Goal: Complete application form

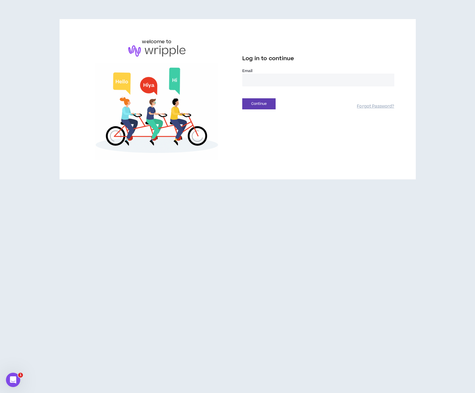
type input "**********"
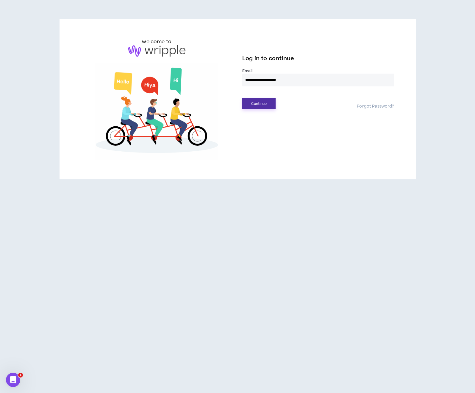
click at [264, 105] on button "Continue" at bounding box center [258, 103] width 33 height 11
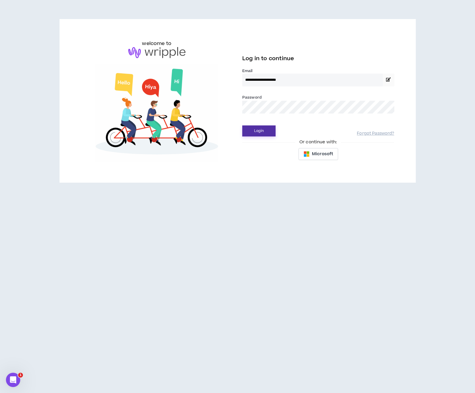
click at [263, 132] on button "Login" at bounding box center [258, 130] width 33 height 11
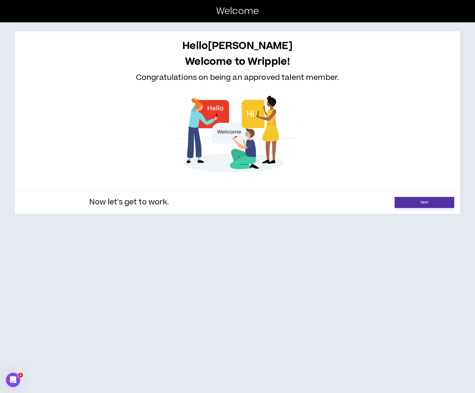
click at [427, 202] on link "Next" at bounding box center [425, 202] width 60 height 11
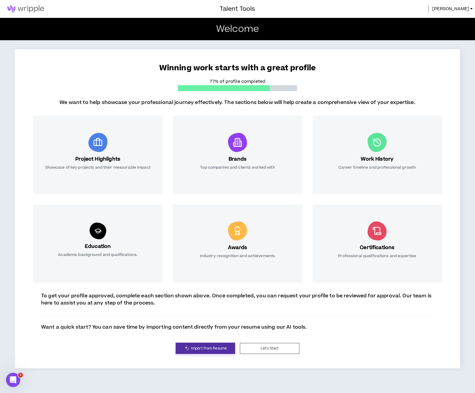
click at [211, 349] on span "Import from Resume" at bounding box center [209, 348] width 36 height 6
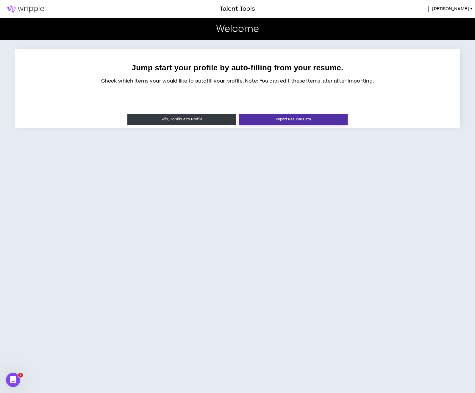
scroll to position [0, 0]
click at [263, 121] on button "Import Resume Data" at bounding box center [293, 119] width 108 height 11
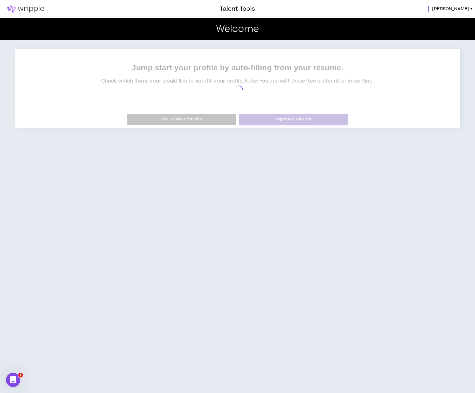
scroll to position [0, 0]
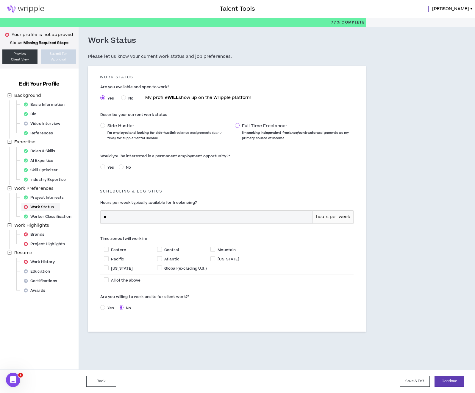
click at [239, 126] on span at bounding box center [237, 125] width 5 height 5
click at [151, 214] on input "**" at bounding box center [207, 217] width 212 height 13
type input "**"
click at [160, 249] on span at bounding box center [159, 249] width 5 height 5
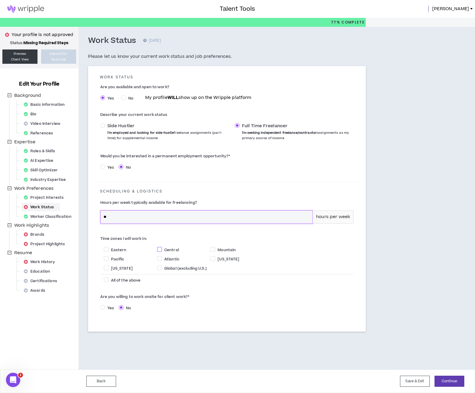
checkbox input "****"
click at [106, 307] on span "Yes" at bounding box center [110, 307] width 11 height 5
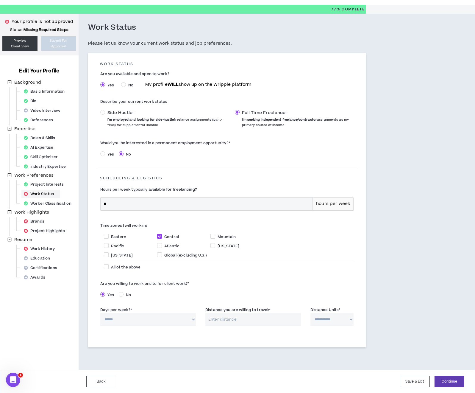
scroll to position [13, 0]
select select "*"
click at [225, 321] on input "Distance you are willing to travel: *" at bounding box center [254, 319] width 96 height 13
type input "30"
select select "*****"
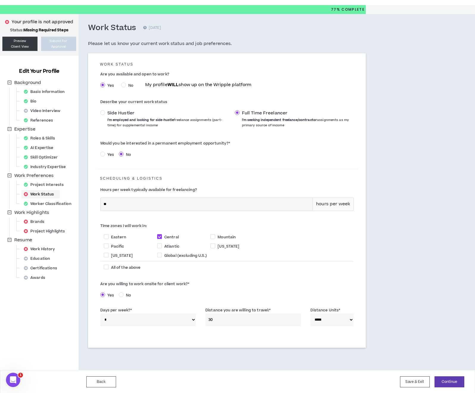
drag, startPoint x: 224, startPoint y: 319, endPoint x: 199, endPoint y: 320, distance: 24.5
click at [199, 320] on div "**********" at bounding box center [227, 317] width 263 height 25
type input "50"
click at [380, 290] on div "**********" at bounding box center [257, 192] width 357 height 356
click at [446, 380] on button "Continue" at bounding box center [450, 381] width 30 height 11
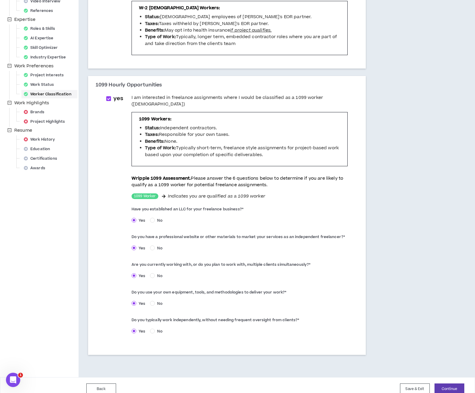
scroll to position [121, 0]
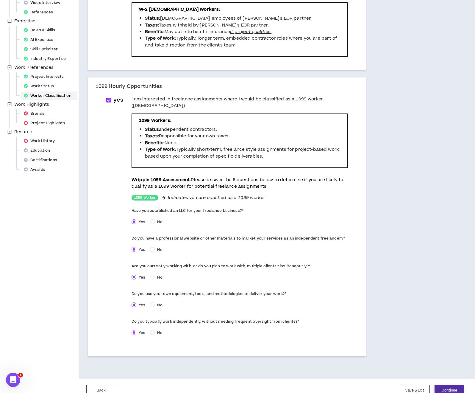
click at [448, 385] on button "Continue" at bounding box center [450, 390] width 30 height 11
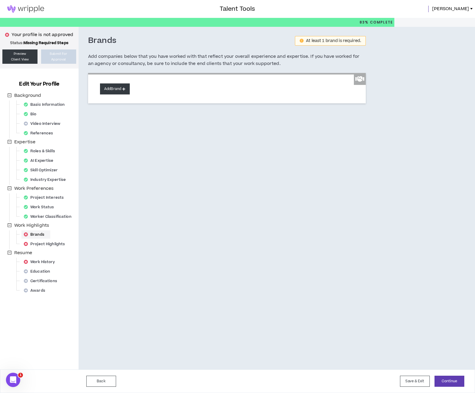
click at [113, 91] on button "Add Brand" at bounding box center [115, 88] width 30 height 11
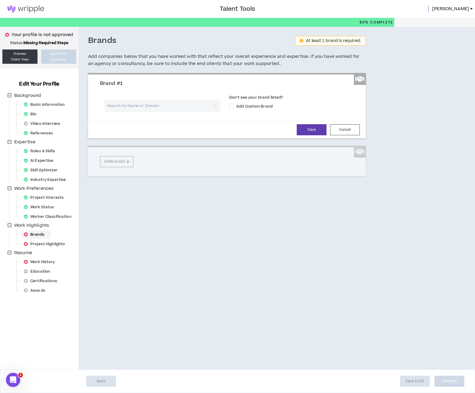
click at [166, 106] on input "search" at bounding box center [160, 105] width 105 height 13
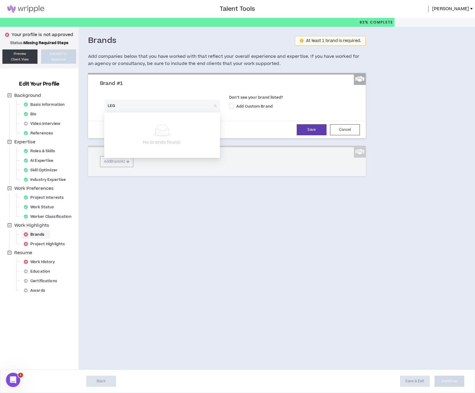
type input "LEGO"
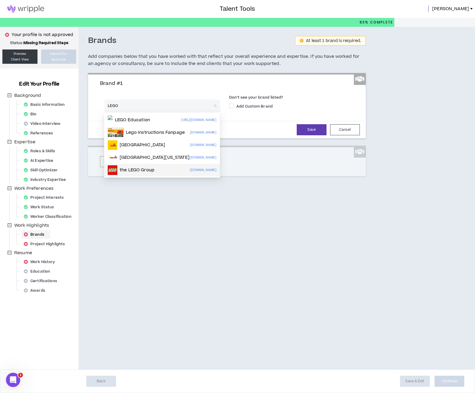
click at [130, 170] on p "the LEGO Group" at bounding box center [137, 170] width 35 height 6
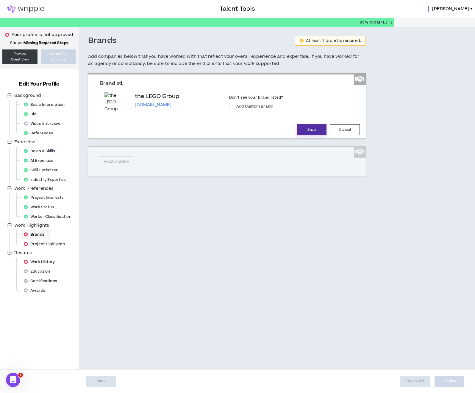
click at [299, 132] on button "Save" at bounding box center [312, 129] width 30 height 11
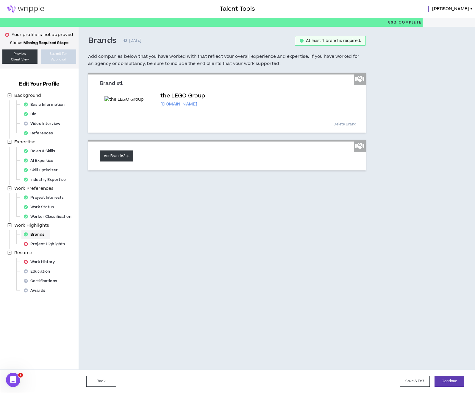
click at [123, 161] on button "Add Brand #2" at bounding box center [116, 155] width 33 height 11
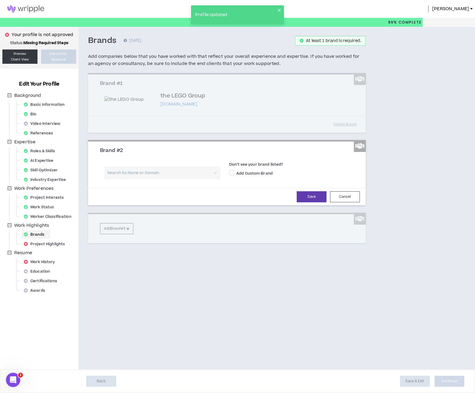
click at [129, 179] on input "search" at bounding box center [160, 172] width 105 height 13
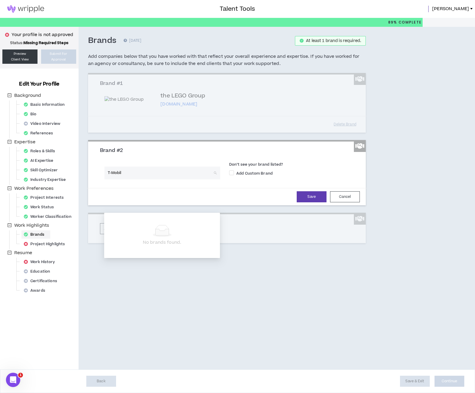
type input "T-Mobile"
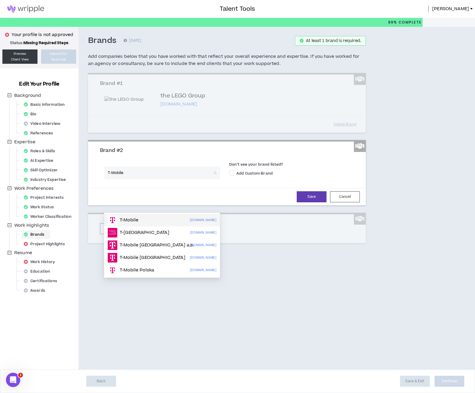
click at [159, 220] on div "T-Mobile [DOMAIN_NAME]" at bounding box center [162, 220] width 109 height 10
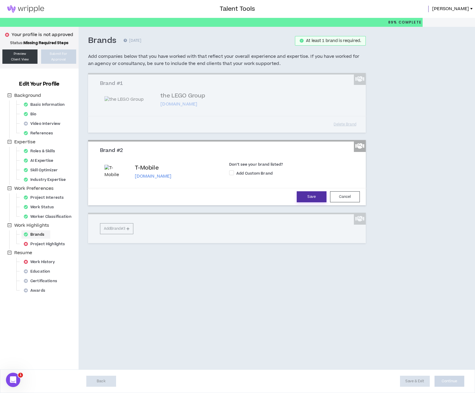
click at [306, 202] on button "Save" at bounding box center [312, 196] width 30 height 11
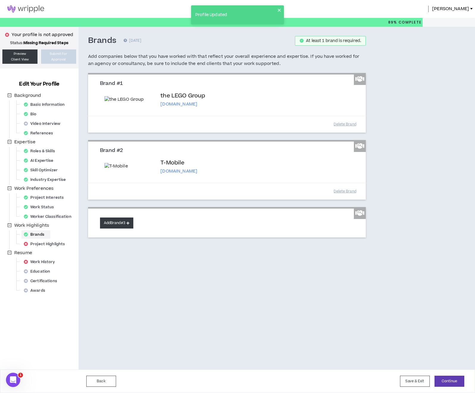
click at [119, 228] on button "Add Brand #3" at bounding box center [116, 222] width 33 height 11
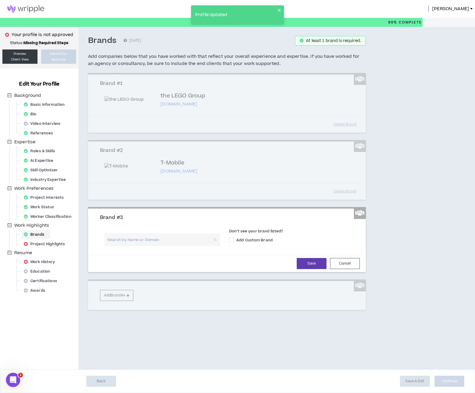
click at [134, 246] on input "search" at bounding box center [160, 239] width 105 height 13
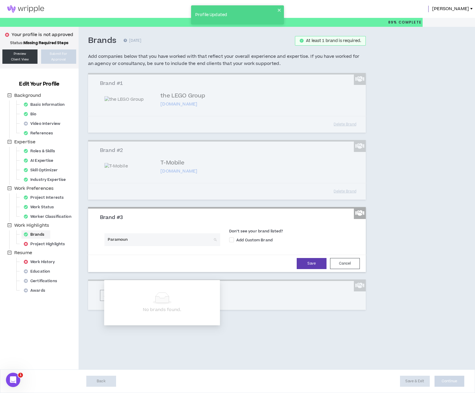
type input "Paramount"
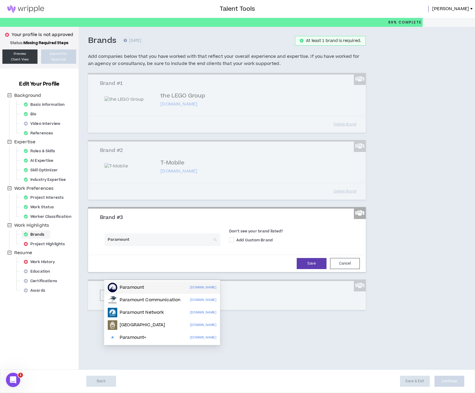
scroll to position [3, 0]
click at [141, 286] on p "Paramount" at bounding box center [132, 287] width 24 height 6
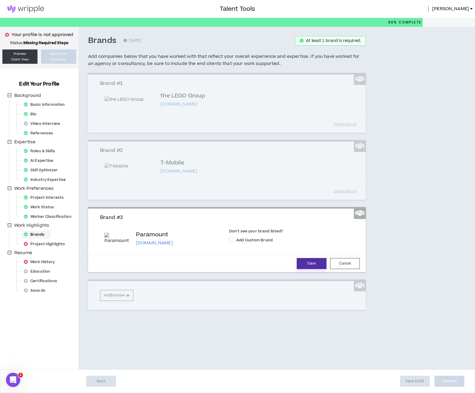
click at [303, 269] on button "Save" at bounding box center [312, 263] width 30 height 11
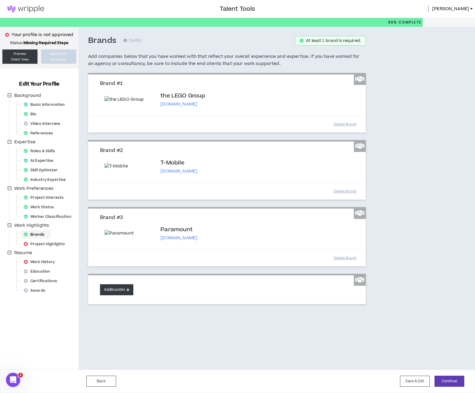
click at [112, 295] on button "Add Brand #4" at bounding box center [116, 289] width 33 height 11
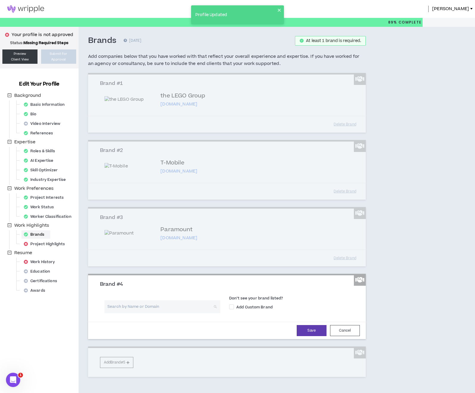
click at [133, 313] on input "search" at bounding box center [160, 306] width 105 height 13
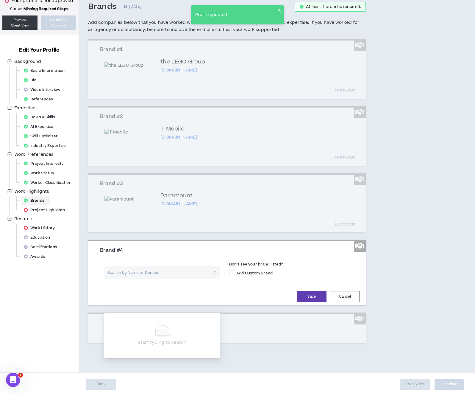
scroll to position [66, 0]
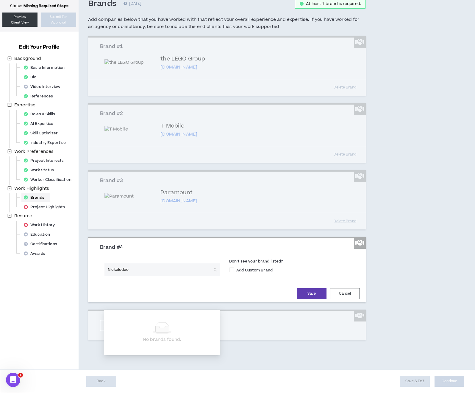
type input "Nickelodeon"
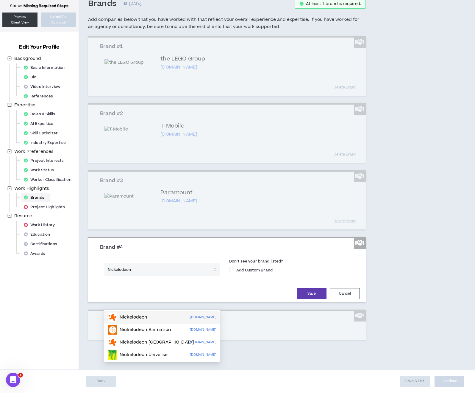
click at [135, 314] on p "Nickelodeon" at bounding box center [134, 317] width 28 height 6
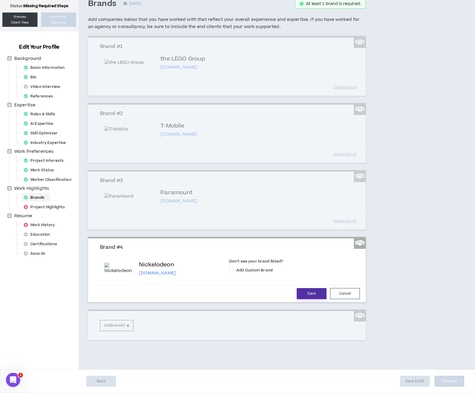
click at [302, 296] on button "Save" at bounding box center [312, 293] width 30 height 11
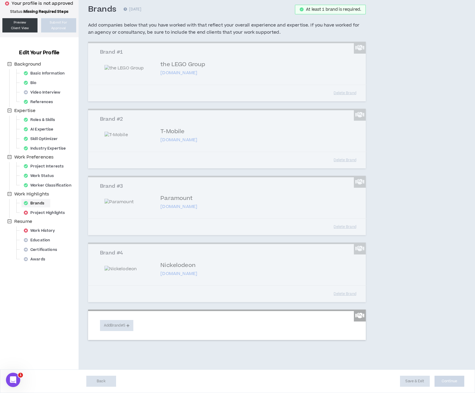
scroll to position [64, 0]
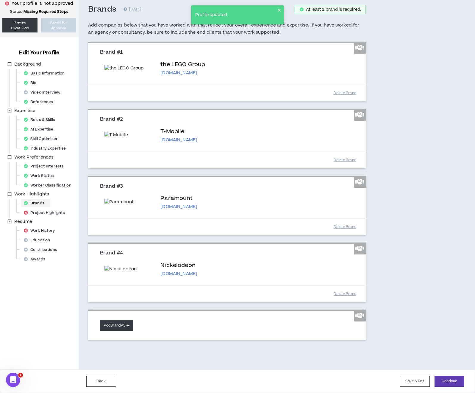
click at [118, 329] on button "Add Brand #5" at bounding box center [116, 325] width 33 height 11
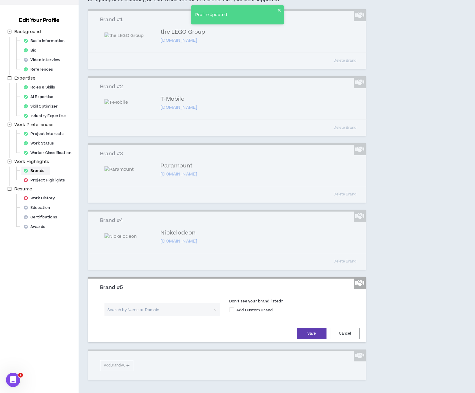
click at [132, 316] on input "search" at bounding box center [160, 309] width 105 height 13
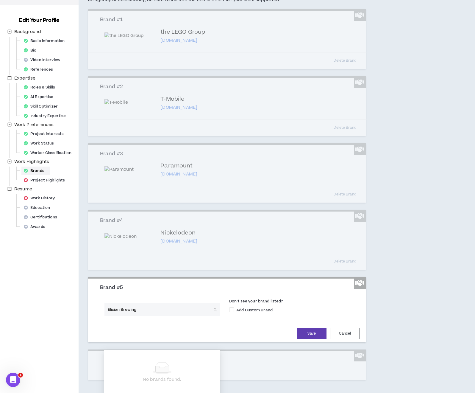
scroll to position [85, 0]
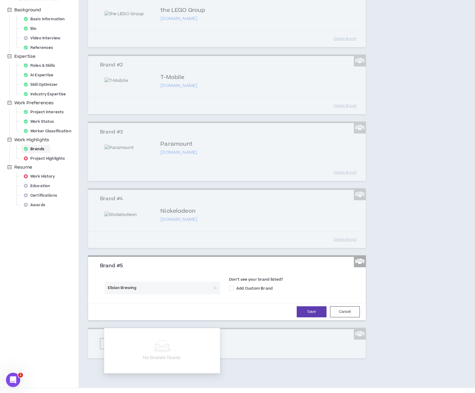
drag, startPoint x: 112, startPoint y: 321, endPoint x: 117, endPoint y: 311, distance: 11.3
click at [112, 294] on input "Elisian Brewing" at bounding box center [160, 287] width 105 height 13
type input "Elysian Brewing"
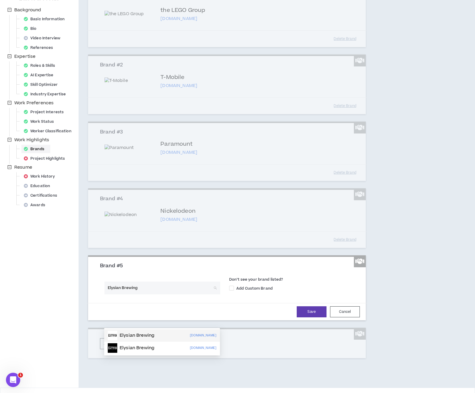
click at [131, 335] on p "Elysian Brewing" at bounding box center [137, 335] width 35 height 6
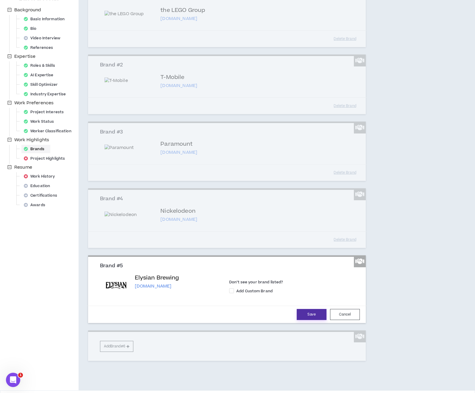
click at [306, 320] on button "Save" at bounding box center [312, 314] width 30 height 11
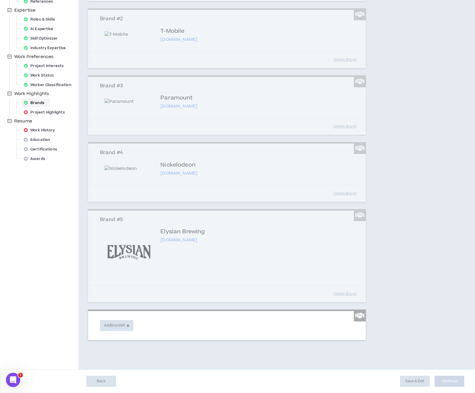
scroll to position [164, 0]
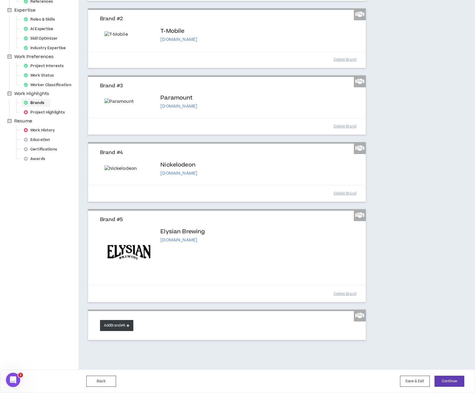
click at [122, 325] on button "Add Brand #6" at bounding box center [116, 325] width 33 height 11
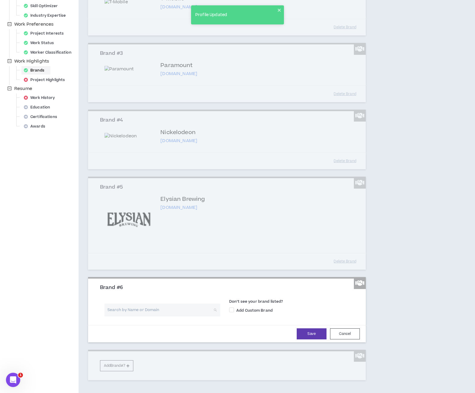
click at [129, 316] on input "search" at bounding box center [160, 309] width 105 height 13
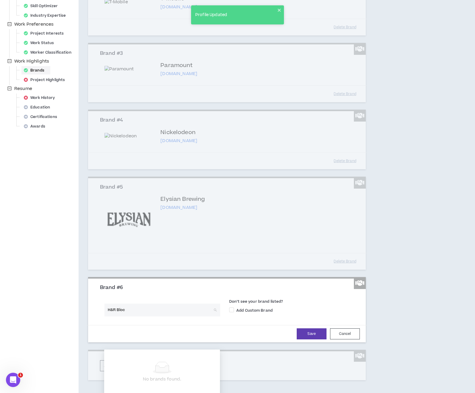
type input "H&R Block"
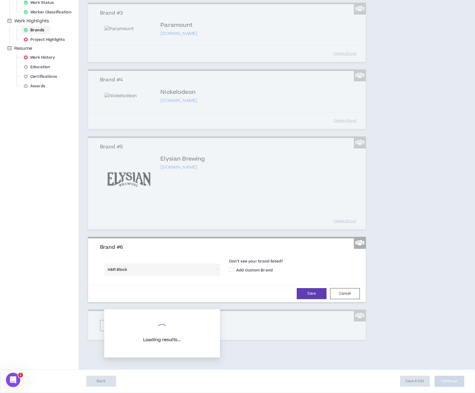
scroll to position [225, 0]
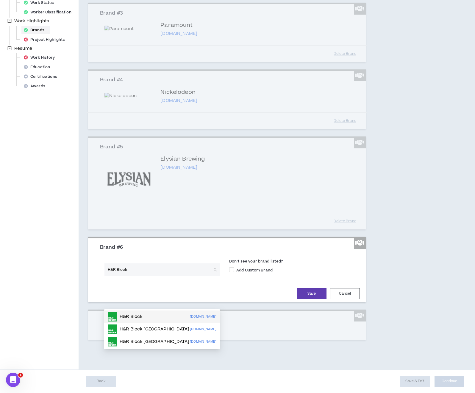
click at [147, 312] on div "H&R Block [DOMAIN_NAME]" at bounding box center [162, 317] width 109 height 10
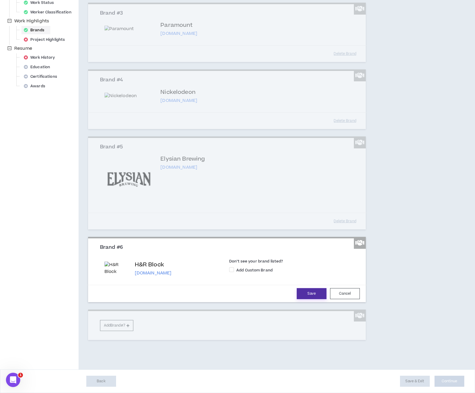
click at [308, 299] on button "Save" at bounding box center [312, 293] width 30 height 11
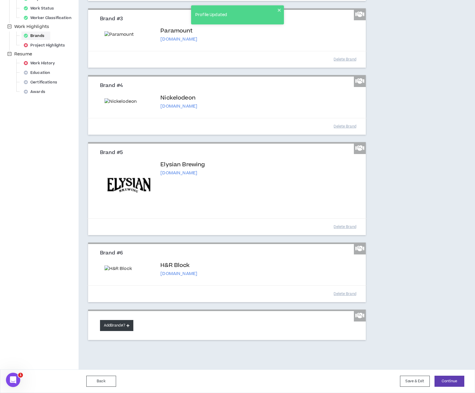
scroll to position [264, 0]
click at [119, 325] on button "Add Brand #7" at bounding box center [116, 325] width 33 height 11
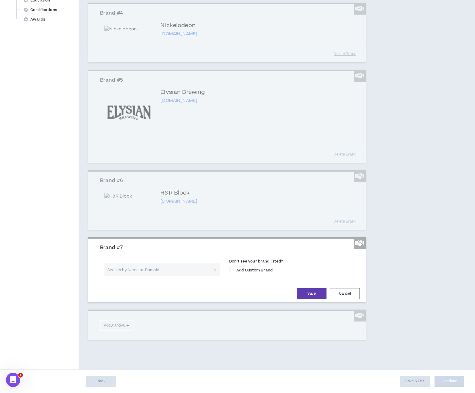
scroll to position [330, 0]
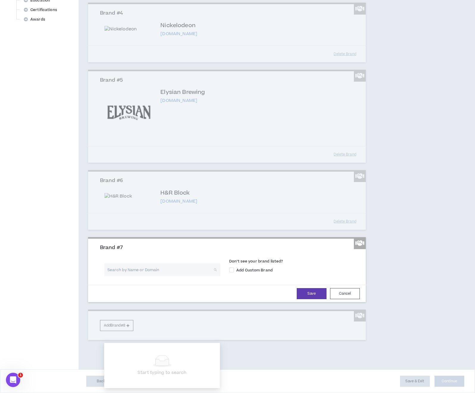
click at [136, 276] on input "search" at bounding box center [160, 269] width 105 height 13
type input "[PERSON_NAME]"
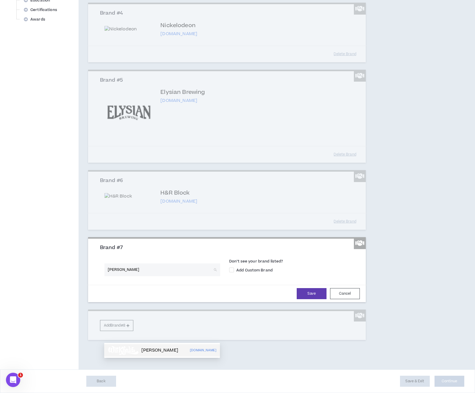
click at [166, 347] on p "[PERSON_NAME]" at bounding box center [159, 350] width 37 height 6
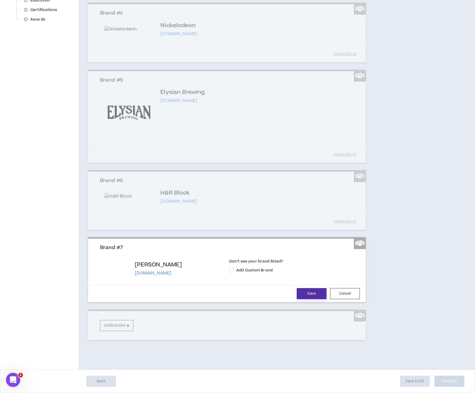
click at [306, 299] on button "Save" at bounding box center [312, 293] width 30 height 11
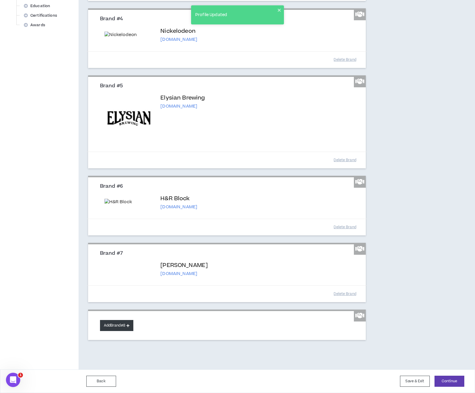
click at [121, 327] on button "Add Brand #8" at bounding box center [116, 325] width 33 height 11
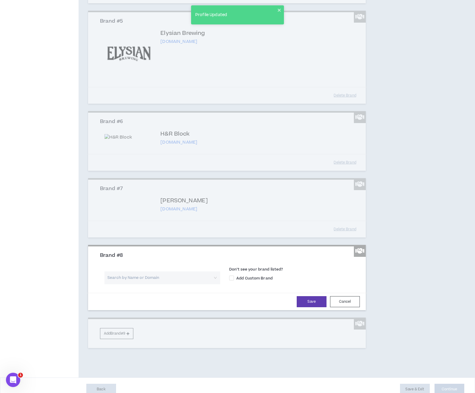
click at [185, 284] on input "search" at bounding box center [160, 277] width 105 height 13
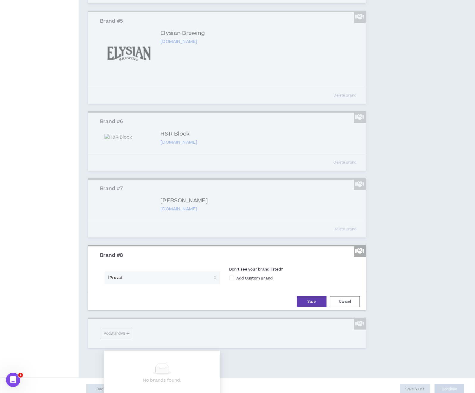
type input "I Prevail"
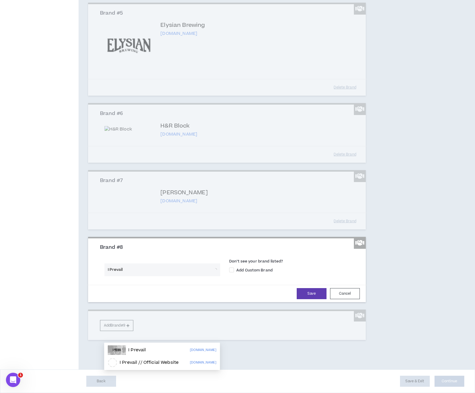
scroll to position [399, 0]
click at [159, 345] on div "I Prevail [DOMAIN_NAME]" at bounding box center [162, 350] width 109 height 10
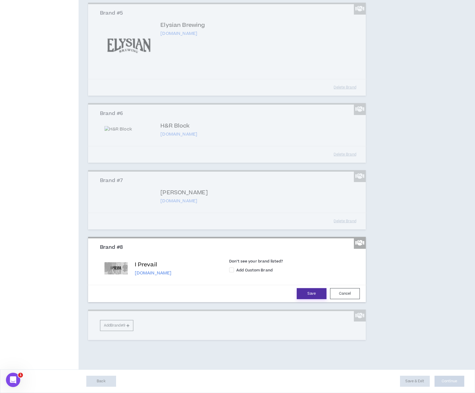
click at [304, 299] on button "Save" at bounding box center [312, 293] width 30 height 11
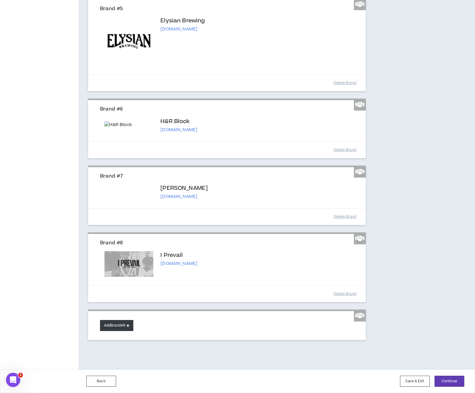
click at [113, 331] on button "Add Brand #9" at bounding box center [116, 325] width 33 height 11
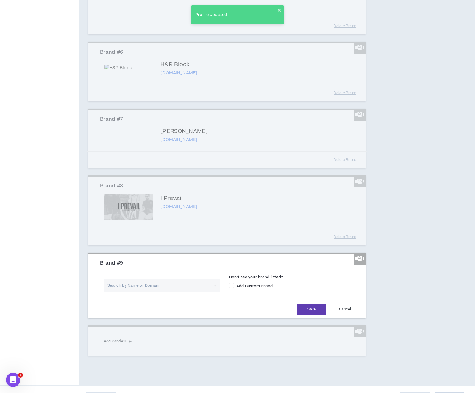
click at [137, 292] on input "search" at bounding box center [160, 285] width 105 height 13
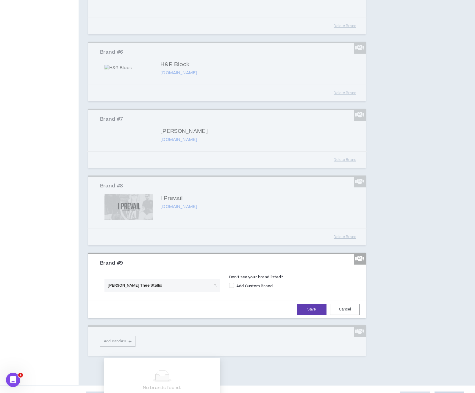
type input "[PERSON_NAME] Thee Stallion"
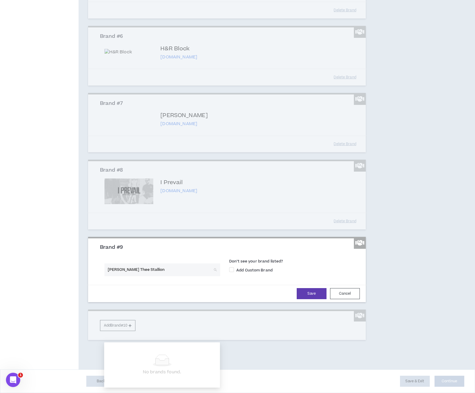
scroll to position [461, 0]
click at [155, 276] on input "[PERSON_NAME] Thee Stallion" at bounding box center [160, 269] width 105 height 13
type input "WW"
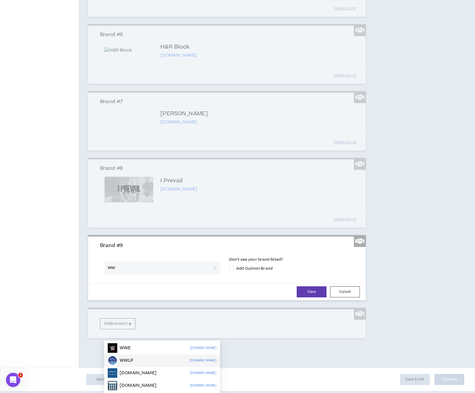
scroll to position [480, 0]
click at [136, 342] on div "WWE [DOMAIN_NAME]" at bounding box center [162, 348] width 116 height 13
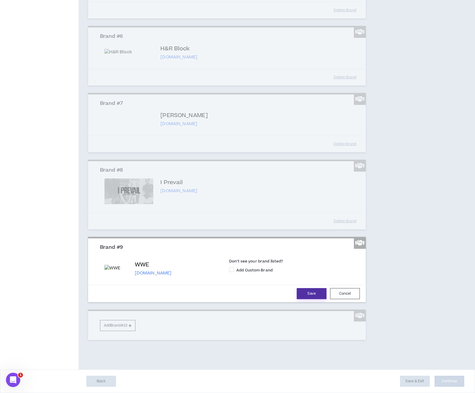
click at [303, 297] on button "Save" at bounding box center [312, 293] width 30 height 11
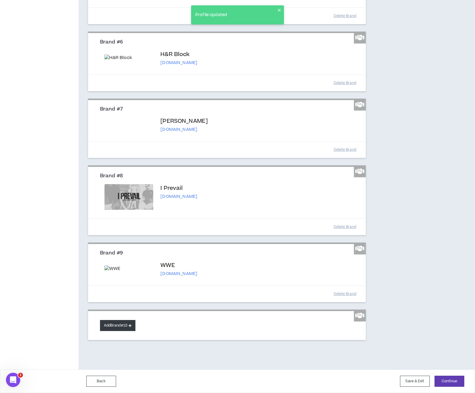
click at [117, 331] on button "Add Brand #10" at bounding box center [117, 325] width 35 height 11
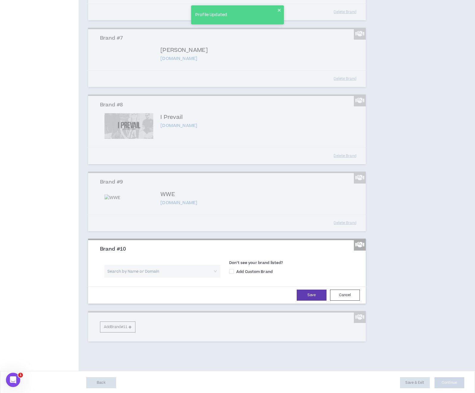
click at [127, 278] on input "search" at bounding box center [160, 271] width 105 height 13
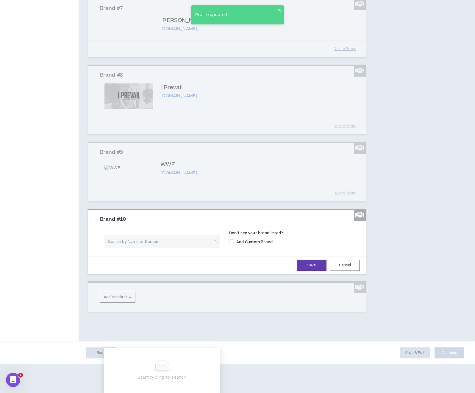
scroll to position [523, 0]
type input "Weight"
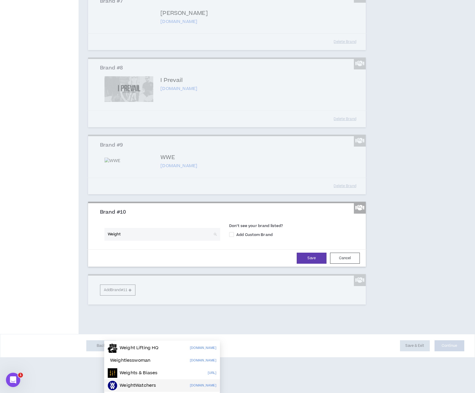
click at [158, 381] on div "WeightWatchers [DOMAIN_NAME]" at bounding box center [162, 386] width 109 height 10
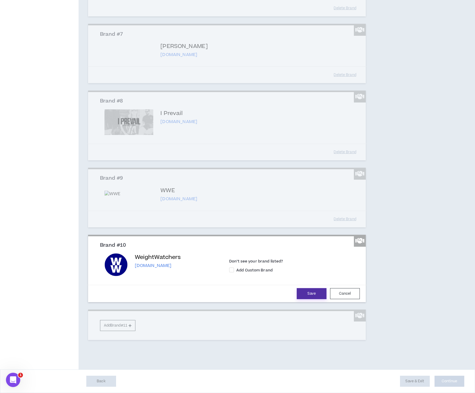
click at [301, 299] on button "Save" at bounding box center [312, 293] width 30 height 11
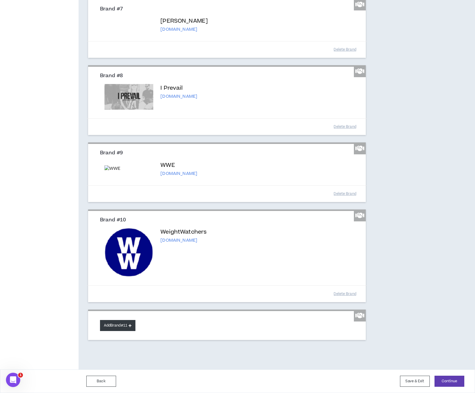
scroll to position [608, 0]
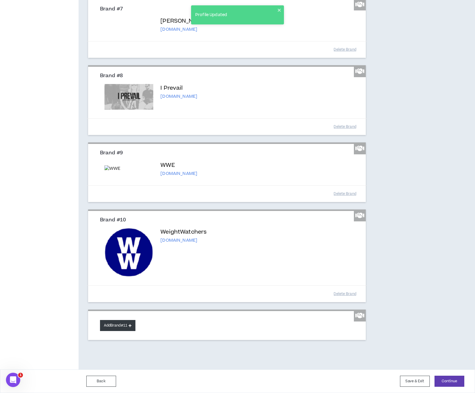
click at [117, 327] on button "Add Brand #11" at bounding box center [117, 325] width 35 height 11
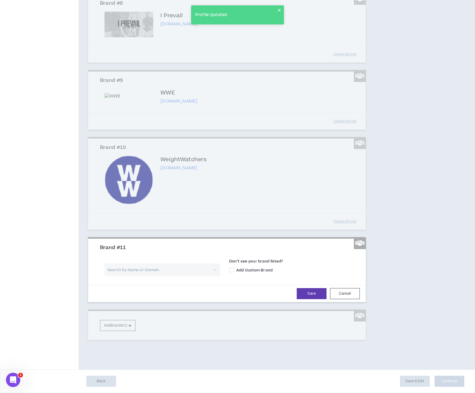
click at [132, 276] on input "search" at bounding box center [160, 269] width 105 height 13
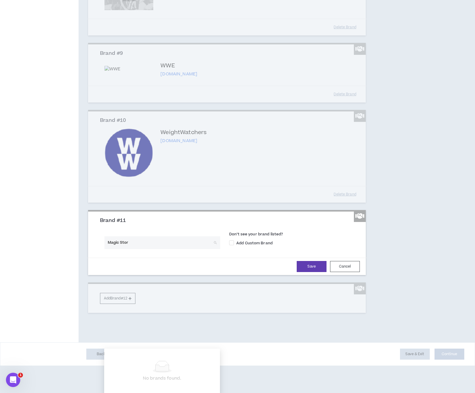
type input "Magic Story"
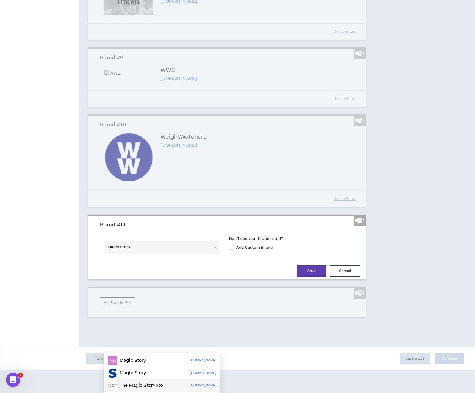
scroll to position [681, 0]
click at [229, 250] on span at bounding box center [231, 247] width 5 height 5
checkbox input "****"
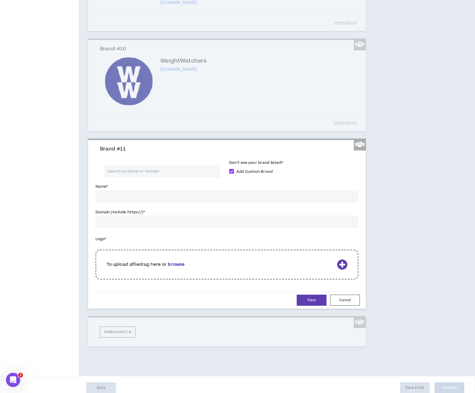
click at [138, 203] on input "Name *" at bounding box center [227, 196] width 263 height 13
type input "Magic Story"
click at [172, 228] on input "Domain (Include https://) *" at bounding box center [227, 221] width 263 height 13
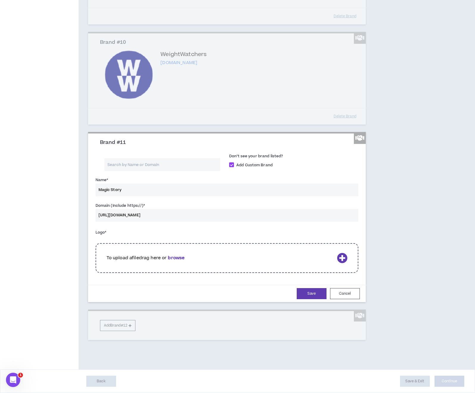
scroll to position [759, 0]
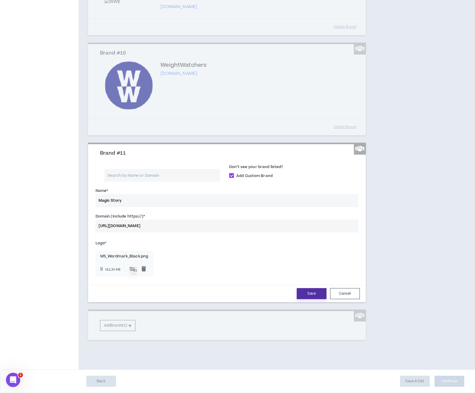
type input "[URL][DOMAIN_NAME]"
click at [305, 299] on button "Save" at bounding box center [312, 293] width 30 height 11
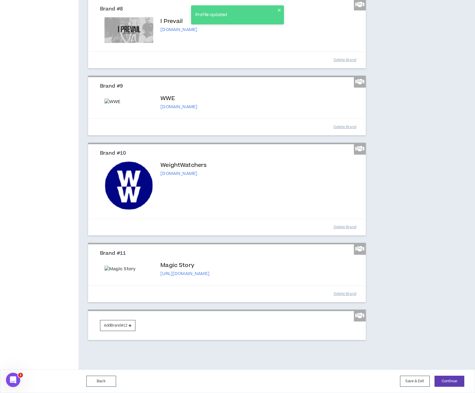
scroll to position [692, 0]
click at [120, 328] on button "Add Brand #12" at bounding box center [117, 325] width 35 height 11
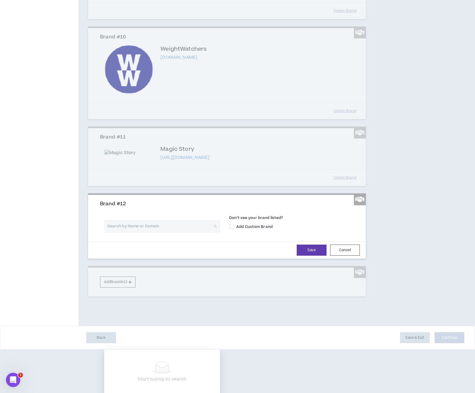
click at [133, 233] on input "search" at bounding box center [160, 226] width 105 height 13
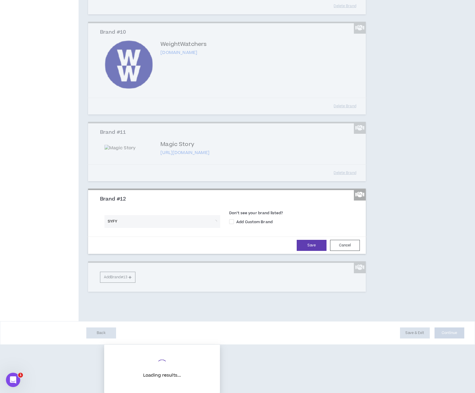
scroll to position [754, 0]
click at [161, 228] on input "SYFY" at bounding box center [160, 221] width 105 height 13
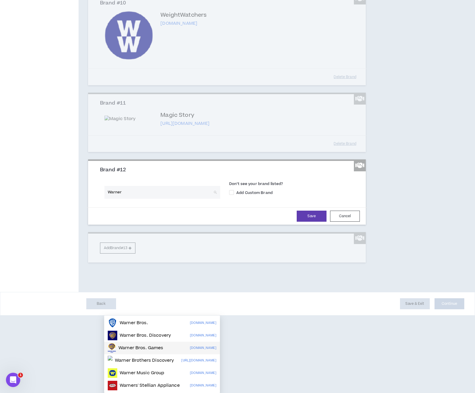
scroll to position [765, 0]
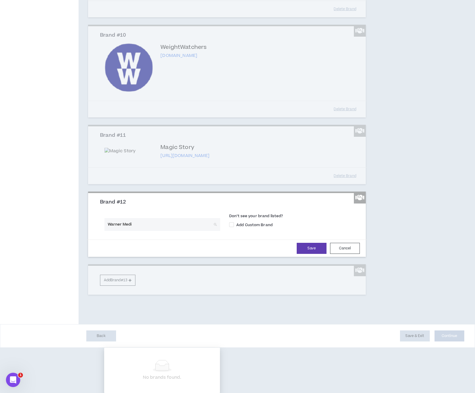
type input "Warner Media"
click at [141, 231] on input "search" at bounding box center [160, 224] width 105 height 13
click at [115, 231] on input "Nbc Universal" at bounding box center [160, 224] width 105 height 13
type input "NbcUniversal"
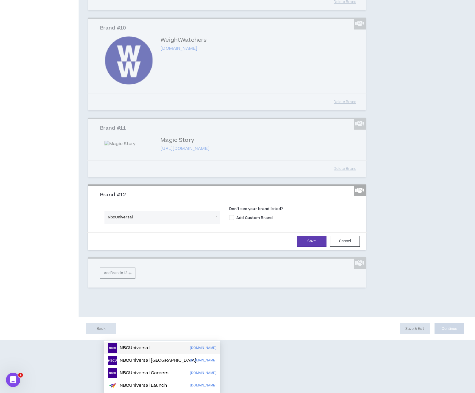
click at [155, 343] on div "NBCUniversal [DOMAIN_NAME]" at bounding box center [162, 348] width 109 height 10
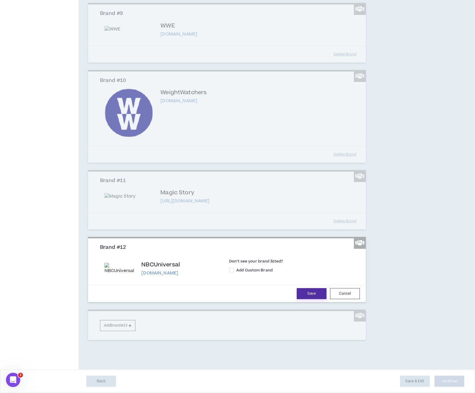
click at [311, 293] on button "Save" at bounding box center [312, 293] width 30 height 11
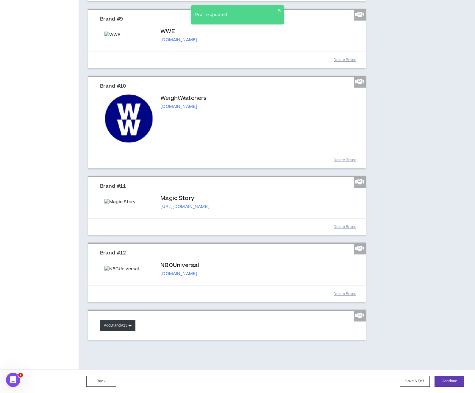
click at [118, 326] on button "Add Brand #13" at bounding box center [117, 325] width 35 height 11
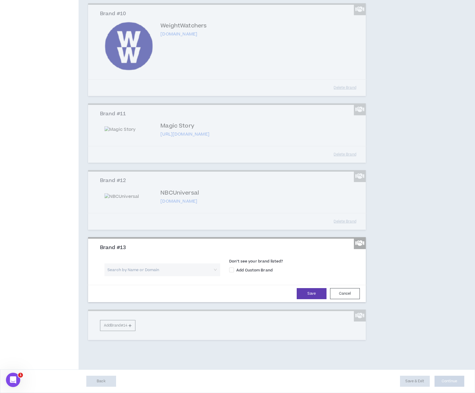
click at [160, 276] on input "search" at bounding box center [160, 269] width 105 height 13
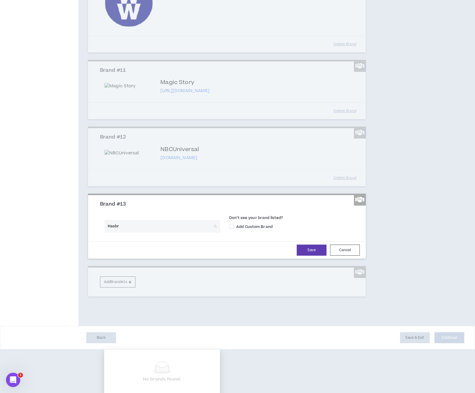
type input "Hasbro"
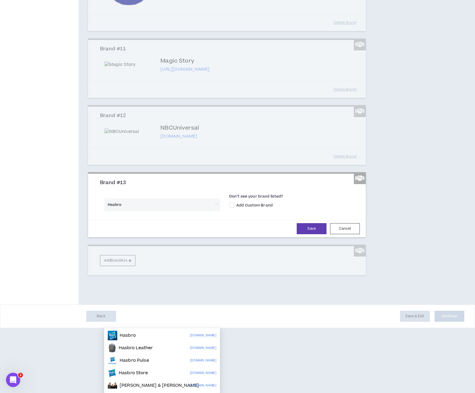
scroll to position [793, 0]
click at [145, 331] on div "Hasbro [DOMAIN_NAME]" at bounding box center [162, 336] width 109 height 10
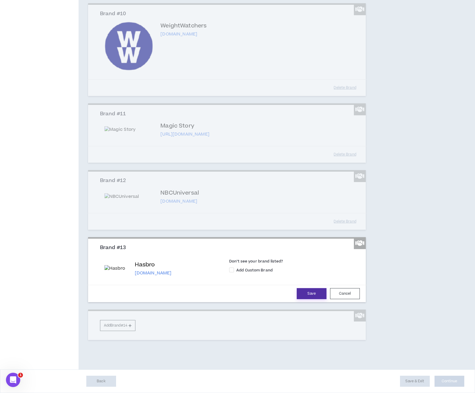
click at [308, 299] on button "Save" at bounding box center [312, 293] width 30 height 11
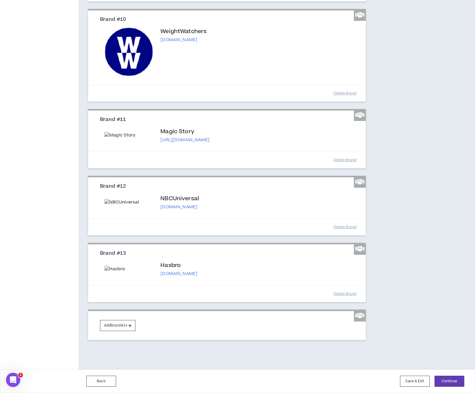
scroll to position [826, 0]
click at [125, 326] on button "Add Brand #14" at bounding box center [117, 325] width 35 height 11
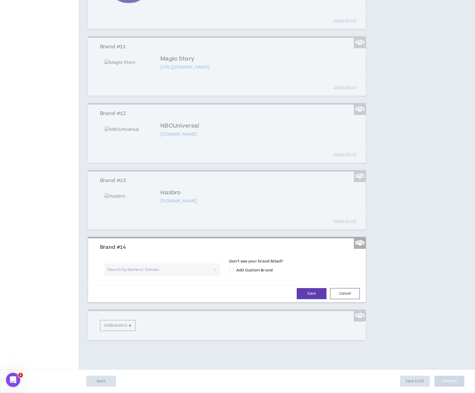
click at [141, 276] on input "search" at bounding box center [160, 269] width 105 height 13
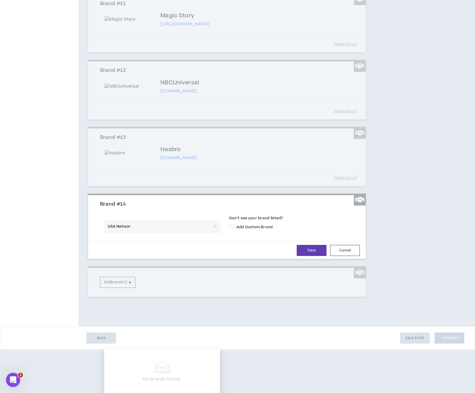
type input "USA Network"
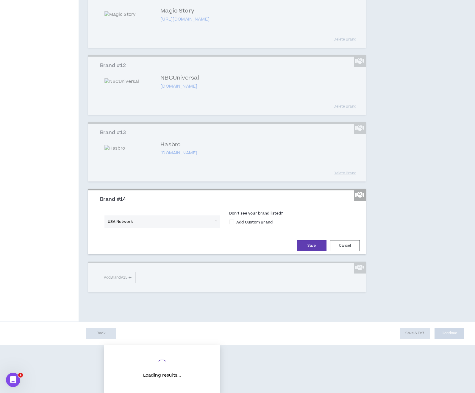
scroll to position [895, 0]
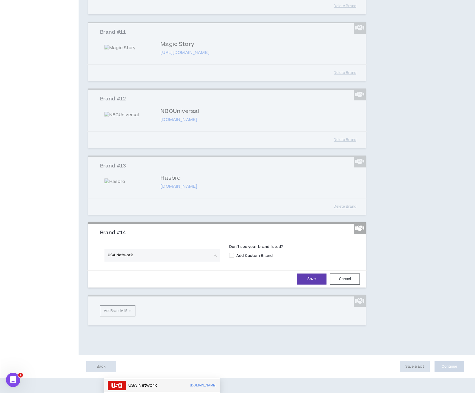
click at [134, 382] on p "USA Network" at bounding box center [142, 385] width 29 height 6
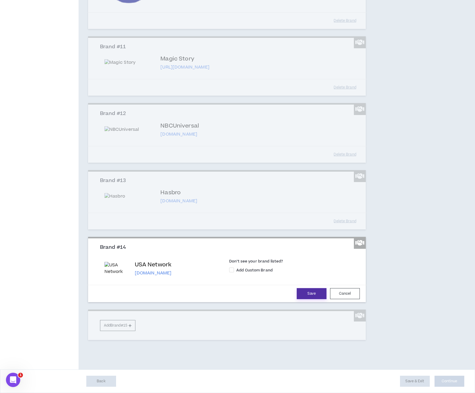
click at [316, 299] on button "Save" at bounding box center [312, 293] width 30 height 11
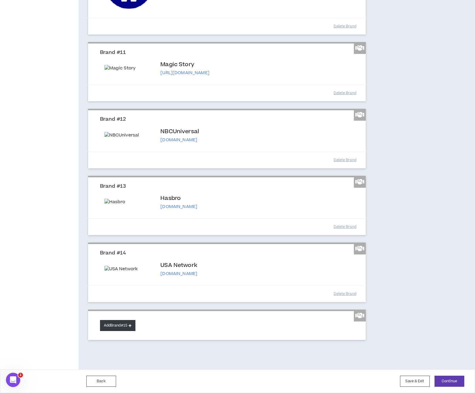
click at [120, 331] on button "Add Brand #15" at bounding box center [117, 325] width 35 height 11
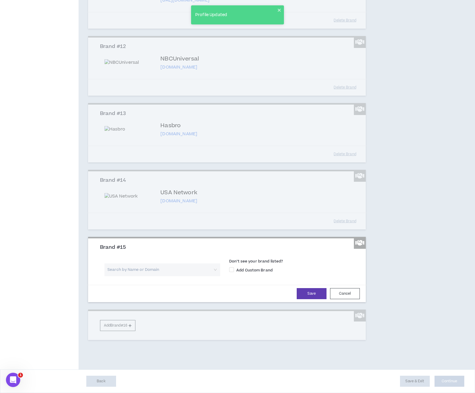
scroll to position [944, 0]
click at [124, 276] on input "search" at bounding box center [160, 269] width 105 height 13
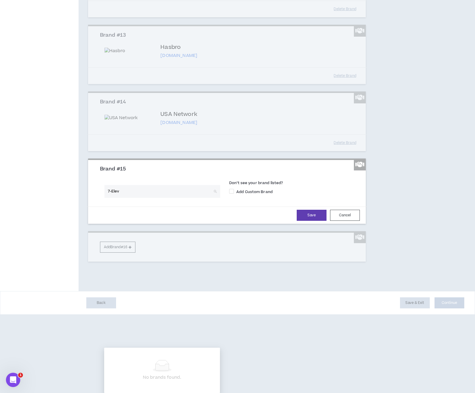
type input "7-Eleve"
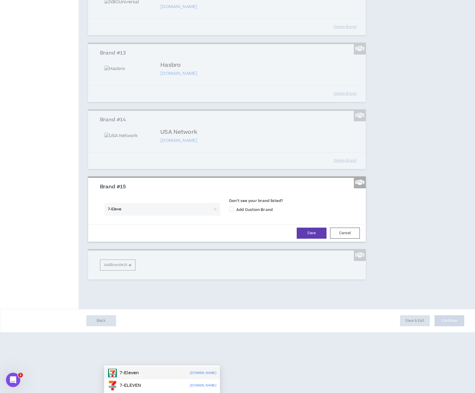
click at [152, 368] on div "7-Eleven [DOMAIN_NAME]" at bounding box center [162, 373] width 109 height 10
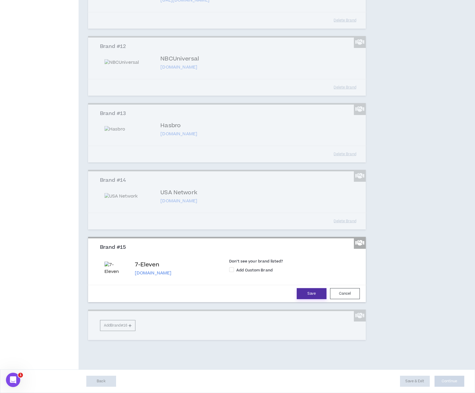
click at [306, 299] on button "Save" at bounding box center [312, 293] width 30 height 11
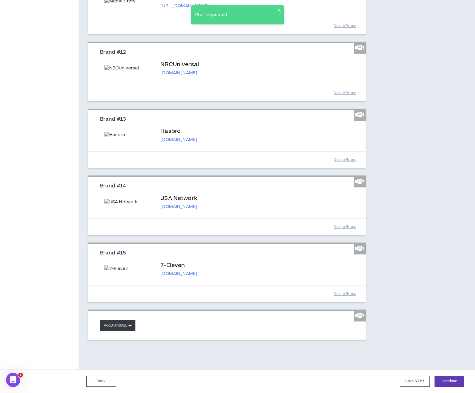
click at [118, 327] on button "Add Brand #16" at bounding box center [117, 325] width 35 height 11
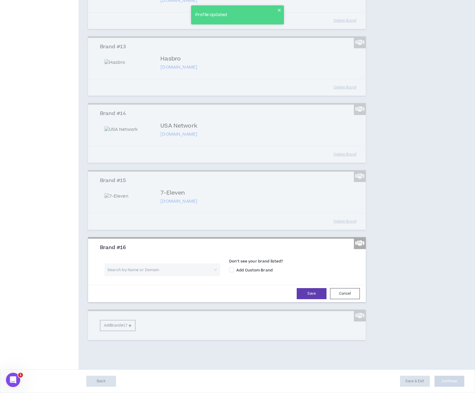
click at [124, 276] on input "search" at bounding box center [160, 269] width 105 height 13
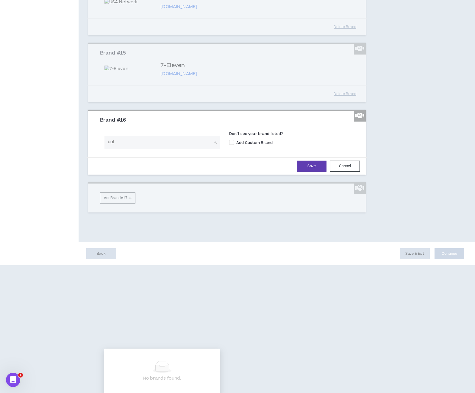
type input "Hulu"
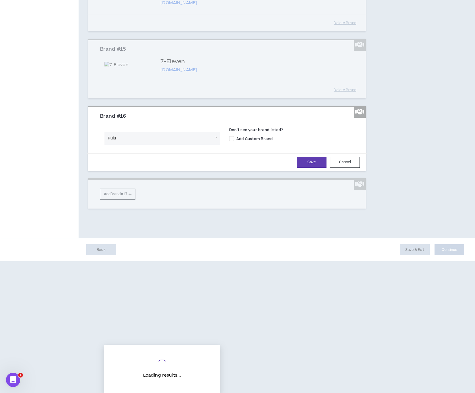
scroll to position [1111, 0]
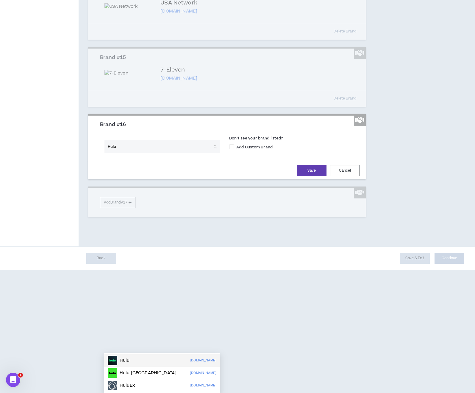
click at [158, 356] on div "Hulu [DOMAIN_NAME]" at bounding box center [162, 361] width 109 height 10
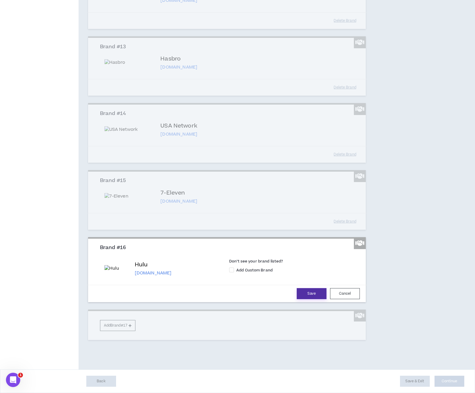
click at [311, 298] on button "Save" at bounding box center [312, 293] width 30 height 11
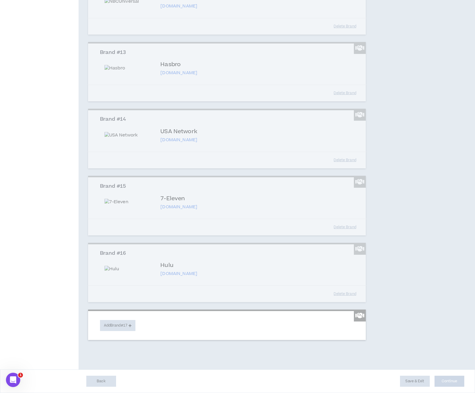
scroll to position [1110, 0]
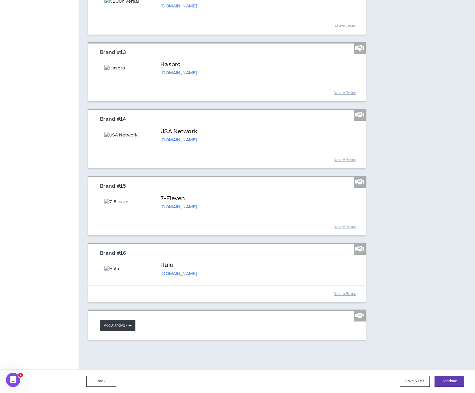
click at [118, 326] on button "Add Brand #17" at bounding box center [117, 325] width 35 height 11
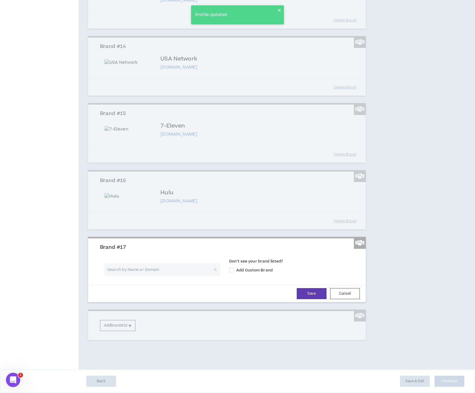
click at [130, 276] on input "search" at bounding box center [160, 269] width 105 height 13
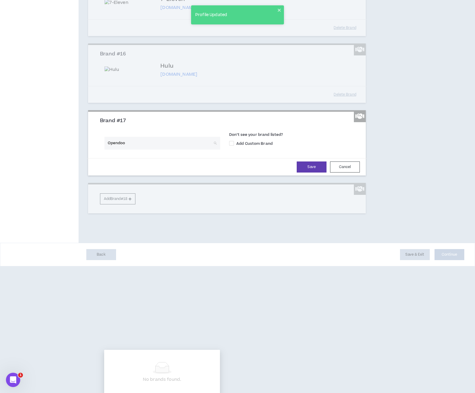
type input "Opendoor"
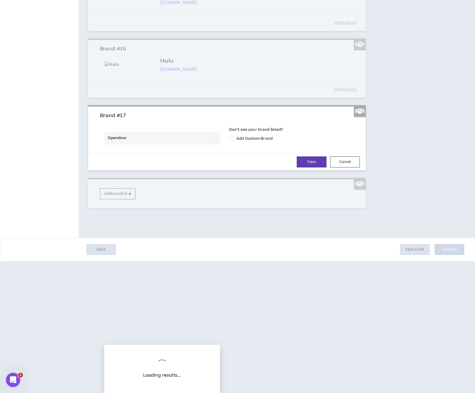
scroll to position [1179, 0]
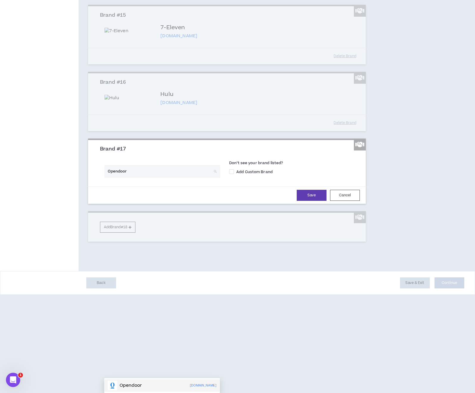
click at [148, 381] on div "Opendoor [DOMAIN_NAME]" at bounding box center [162, 386] width 109 height 10
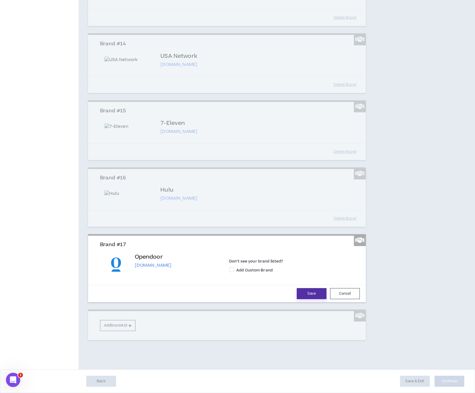
click at [310, 299] on button "Save" at bounding box center [312, 293] width 30 height 11
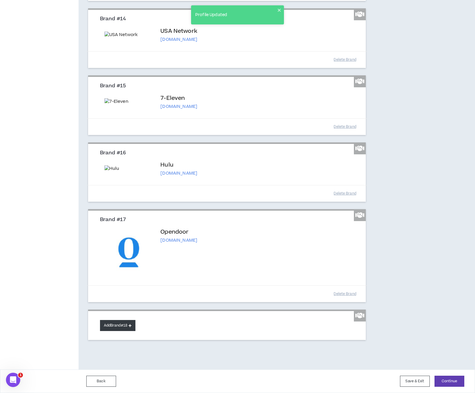
click at [118, 331] on button "Add Brand #18" at bounding box center [117, 325] width 35 height 11
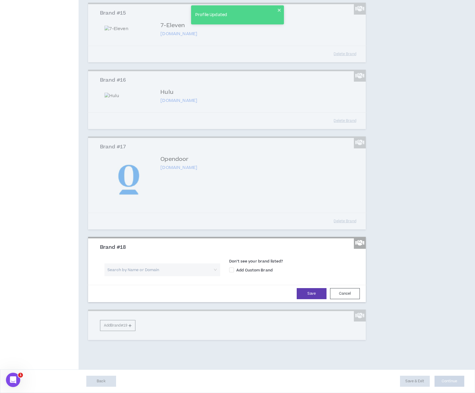
click at [130, 276] on input "search" at bounding box center [160, 269] width 105 height 13
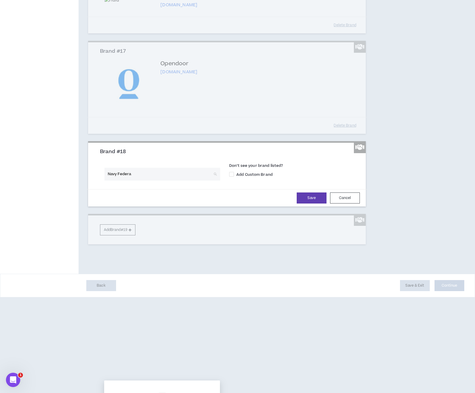
type input "Navy Federal"
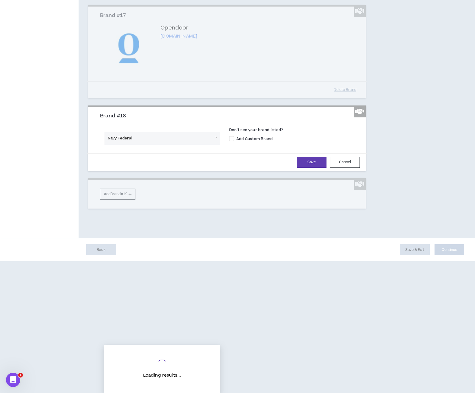
scroll to position [1252, 0]
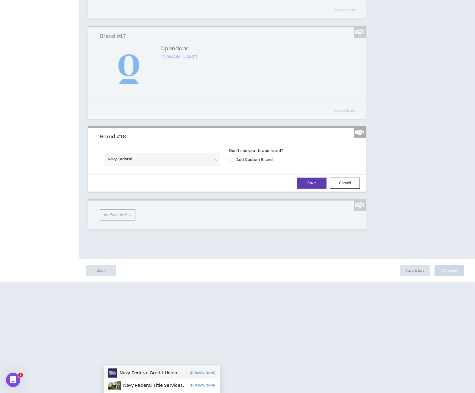
click at [145, 370] on p "Navy Federal Credit Union" at bounding box center [149, 373] width 58 height 6
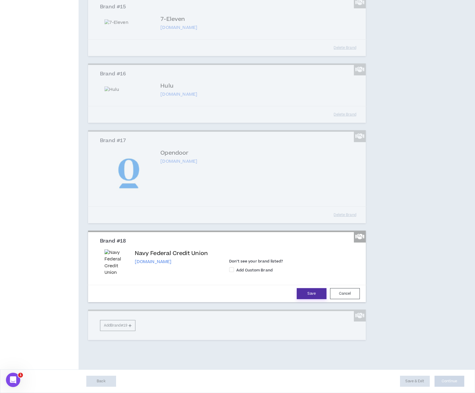
click at [304, 299] on button "Save" at bounding box center [312, 293] width 30 height 11
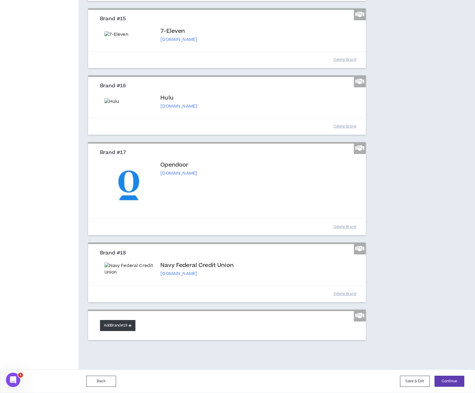
scroll to position [1291, 0]
click at [121, 326] on button "Add Brand #19" at bounding box center [117, 325] width 35 height 11
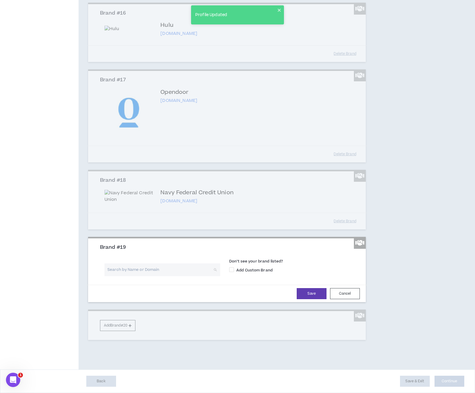
click at [159, 276] on input "search" at bounding box center [160, 269] width 105 height 13
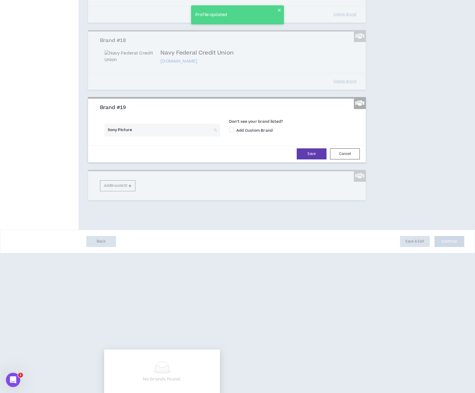
type input "Sony Pictures"
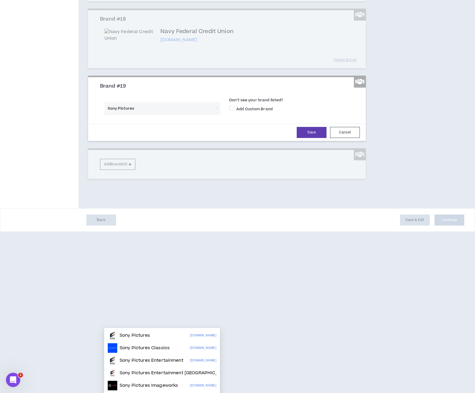
scroll to position [1349, 0]
click at [146, 332] on p "Sony Pictures" at bounding box center [135, 335] width 30 height 6
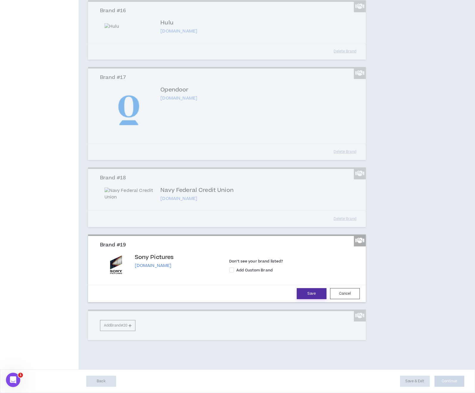
click at [299, 299] on button "Save" at bounding box center [312, 293] width 30 height 11
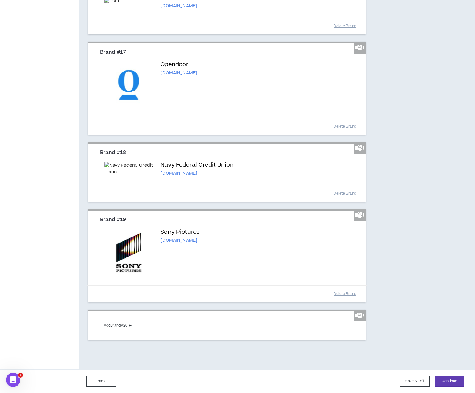
scroll to position [1391, 0]
click at [445, 382] on button "Continue" at bounding box center [450, 381] width 30 height 11
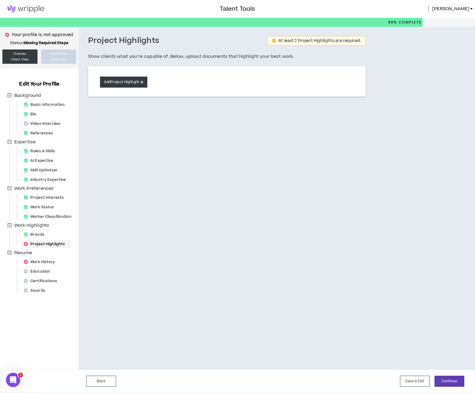
click at [123, 82] on button "Add Project Highlight" at bounding box center [123, 82] width 47 height 11
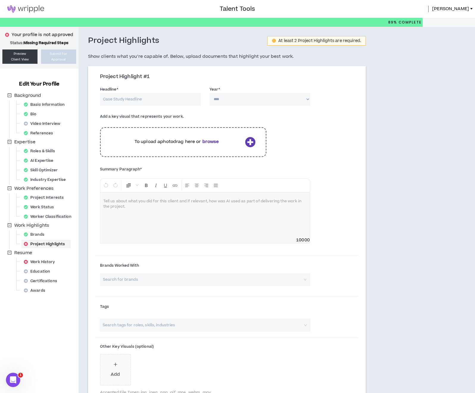
click at [151, 97] on input "Headline *" at bounding box center [150, 99] width 101 height 13
type input "Magic Story Brand Identity"
select select "****"
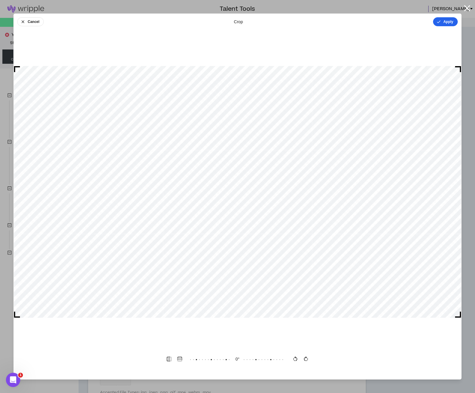
click at [448, 21] on button "Apply" at bounding box center [445, 21] width 25 height 9
click at [450, 20] on button "Done" at bounding box center [449, 21] width 18 height 9
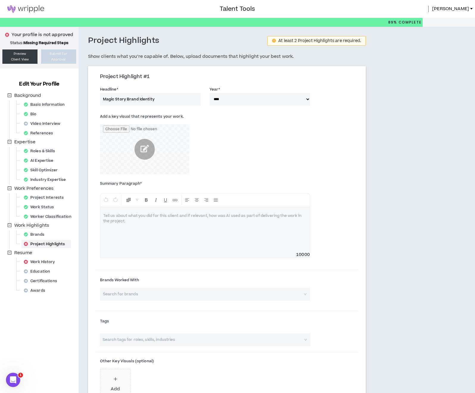
click at [126, 246] on div at bounding box center [205, 229] width 210 height 45
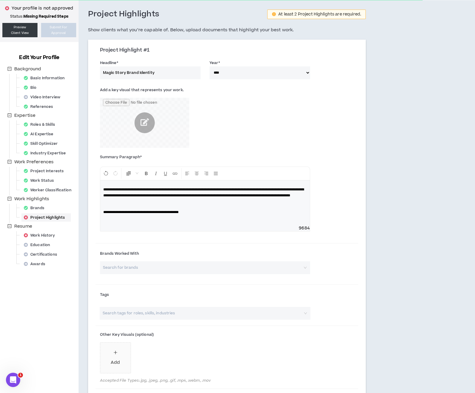
scroll to position [27, 0]
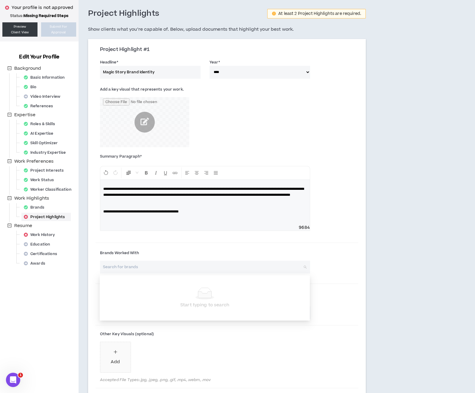
click at [144, 270] on input "search" at bounding box center [203, 267] width 200 height 13
type input "Magic Story"
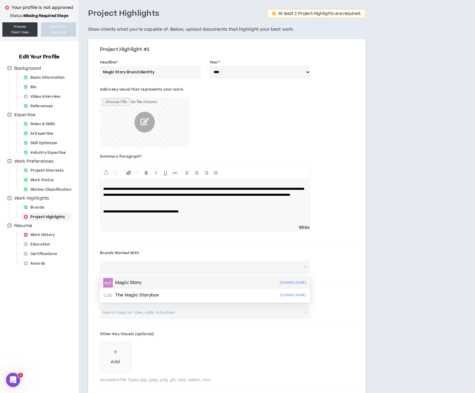
click at [317, 236] on div "**********" at bounding box center [227, 196] width 263 height 89
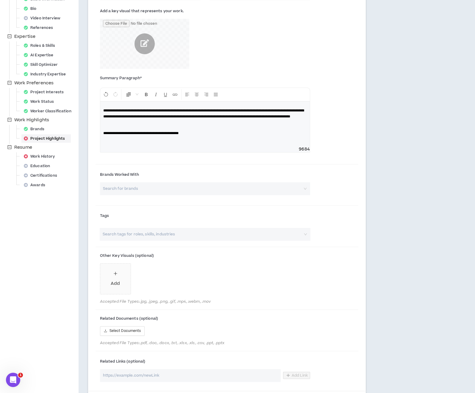
scroll to position [113, 0]
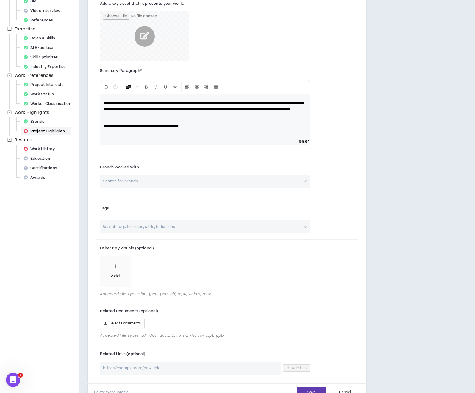
click at [186, 228] on input "search" at bounding box center [202, 226] width 200 height 13
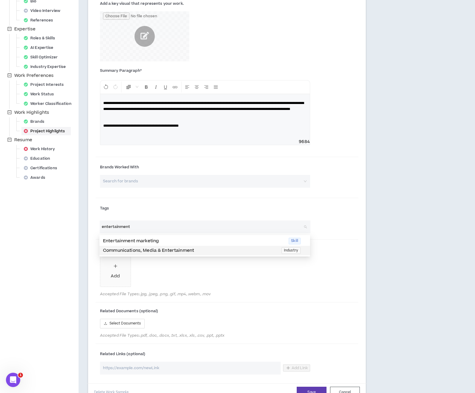
click at [203, 250] on p "Communications, Media & Entertainment" at bounding box center [190, 250] width 175 height 7
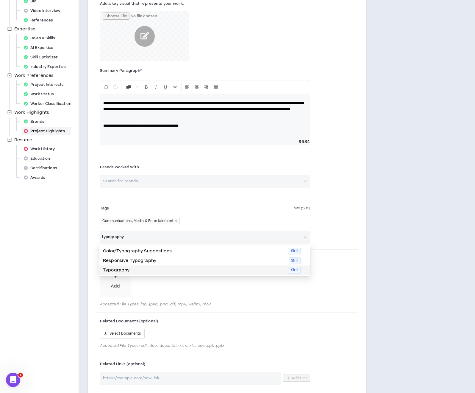
click at [168, 272] on p "Typography" at bounding box center [194, 270] width 182 height 7
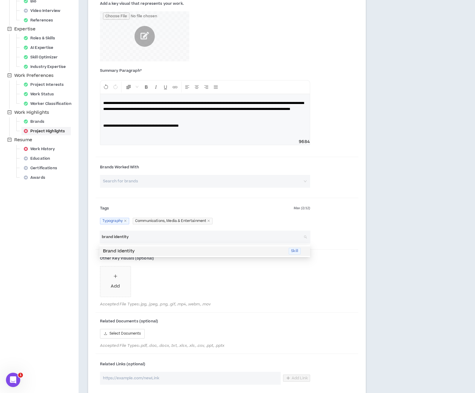
click at [142, 250] on p "Brand Identity" at bounding box center [194, 251] width 182 height 7
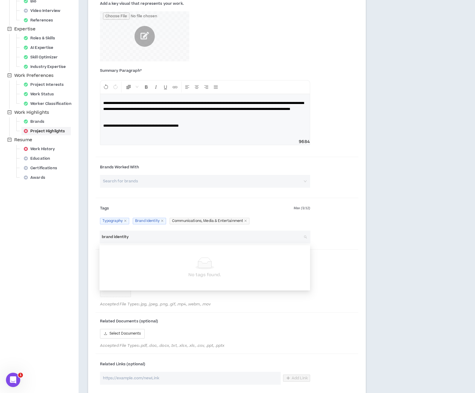
click at [138, 237] on input "brand identity" at bounding box center [202, 237] width 200 height 13
type input "Design Systems"
type input "Books"
type input "Design"
click at [333, 226] on div "Tags Max ( 3 / 12 ) Typography Brand Identity Communications, Media & Entertain…" at bounding box center [227, 215] width 263 height 30
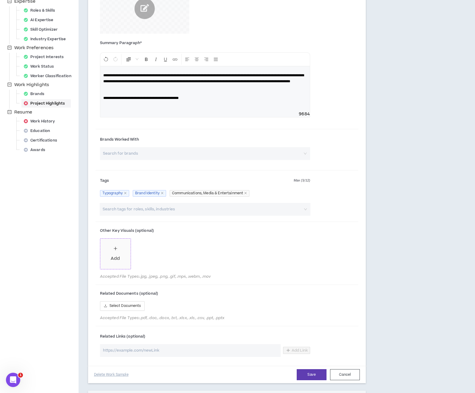
scroll to position [144, 0]
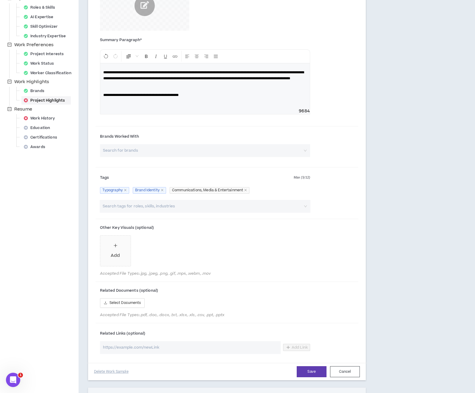
click at [141, 350] on input "url" at bounding box center [190, 347] width 181 height 13
click at [124, 351] on input "url" at bounding box center [190, 347] width 181 height 13
paste input "[URL][DOMAIN_NAME]"
type input "[URL][DOMAIN_NAME]"
click at [291, 349] on button "Add Link" at bounding box center [296, 347] width 27 height 7
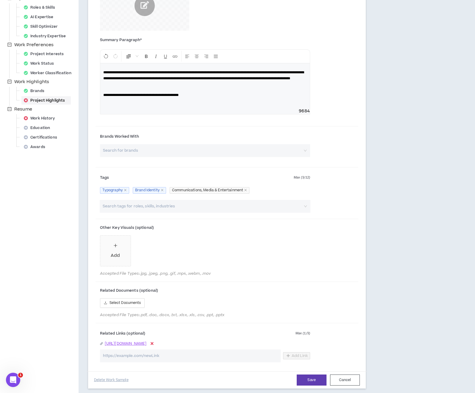
click at [152, 357] on input "url" at bounding box center [190, 355] width 181 height 13
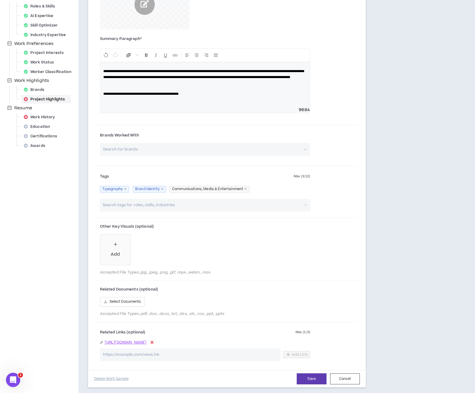
scroll to position [145, 0]
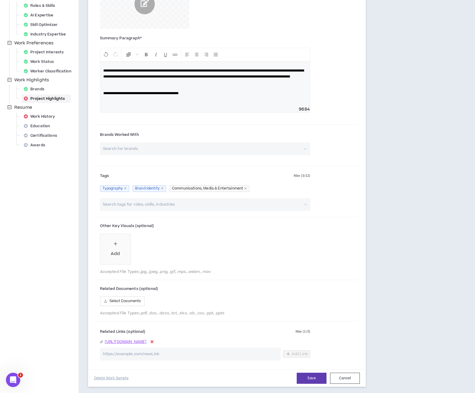
paste input "[URL][DOMAIN_NAME]"
type input "[URL][DOMAIN_NAME]"
click at [294, 354] on span "Add Link" at bounding box center [300, 353] width 16 height 5
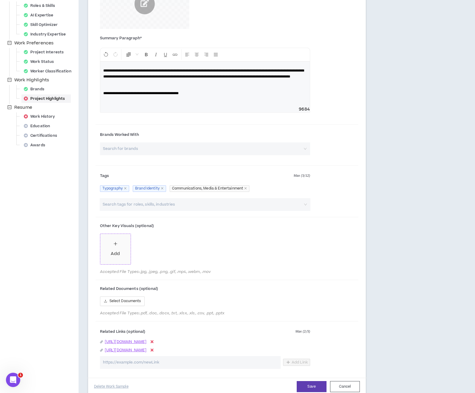
click at [116, 248] on div "Add" at bounding box center [115, 249] width 9 height 16
click at [154, 247] on span "Add" at bounding box center [149, 249] width 30 height 30
click at [180, 247] on div "Add" at bounding box center [182, 249] width 9 height 16
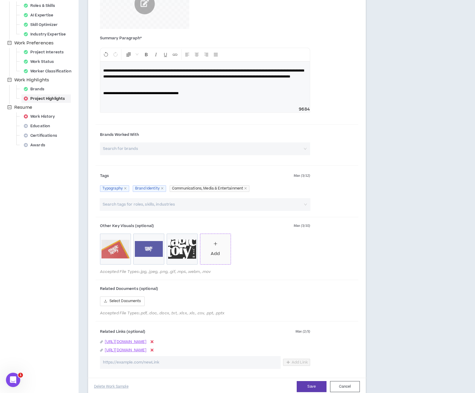
click at [218, 249] on div "Add" at bounding box center [215, 249] width 9 height 16
click at [257, 249] on span "Add" at bounding box center [249, 249] width 30 height 30
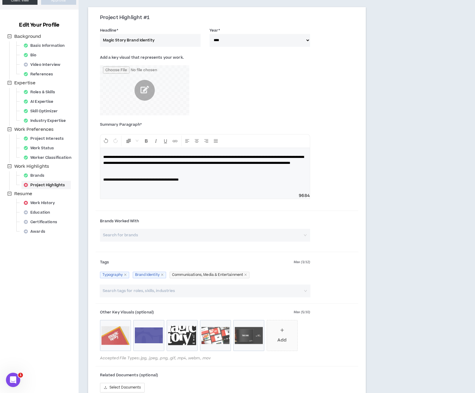
scroll to position [60, 0]
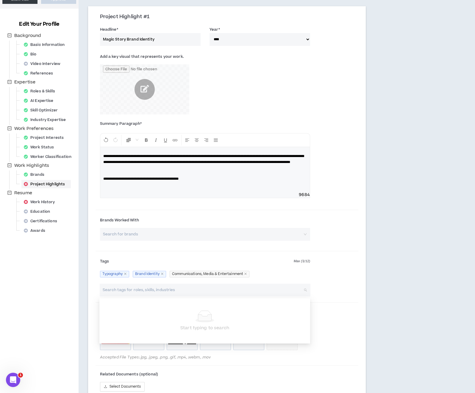
click at [158, 293] on input "search" at bounding box center [202, 290] width 200 height 13
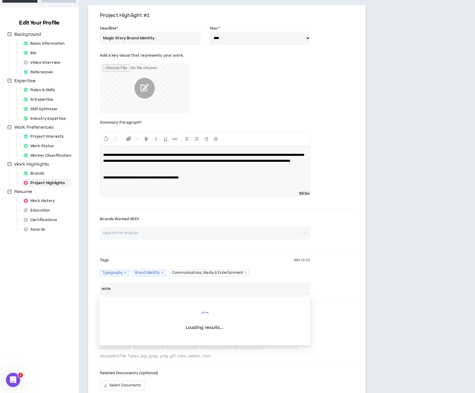
type input "enter"
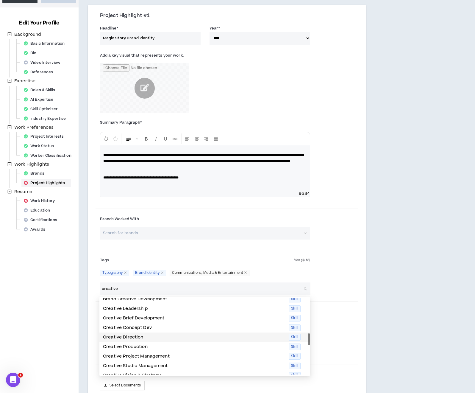
click at [158, 337] on p "Creative Direction" at bounding box center [194, 337] width 182 height 7
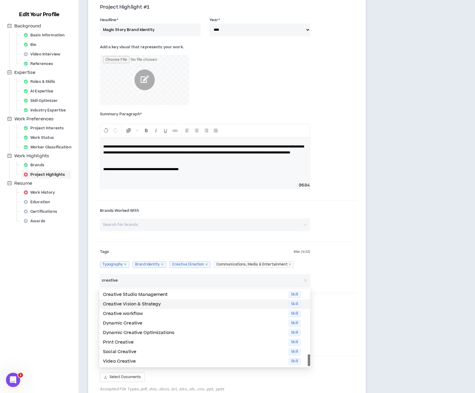
scroll to position [81, 0]
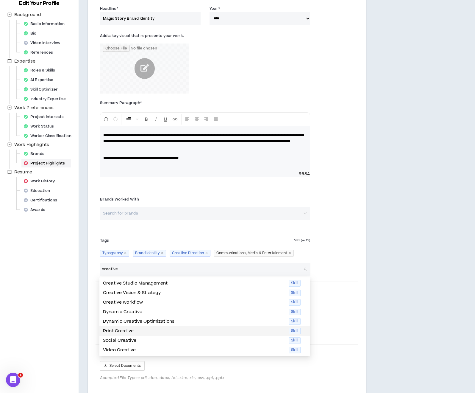
click at [152, 331] on p "Print Creative" at bounding box center [194, 331] width 182 height 7
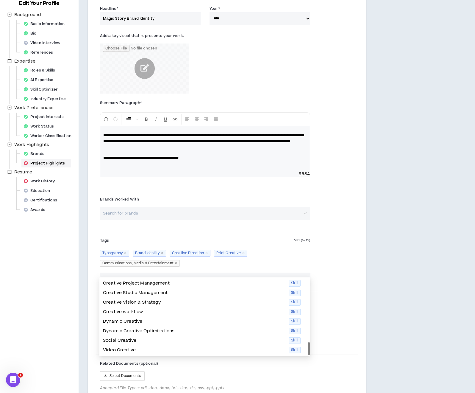
scroll to position [105, 0]
click at [147, 339] on p "Social Creative" at bounding box center [194, 340] width 182 height 7
click at [152, 292] on p "Creative Project Management" at bounding box center [194, 292] width 182 height 7
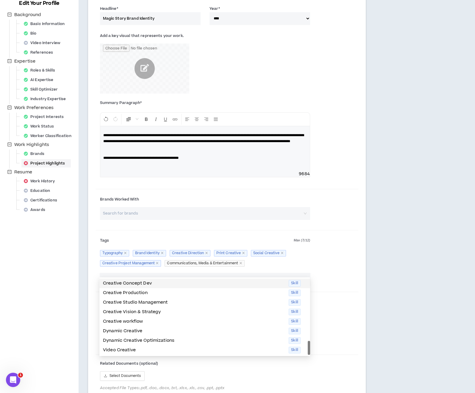
type input "creative"
click at [355, 250] on div "Tags Max ( 7 / 12 ) Typography Brand Identity Creative Direction Print Creative…" at bounding box center [227, 253] width 263 height 40
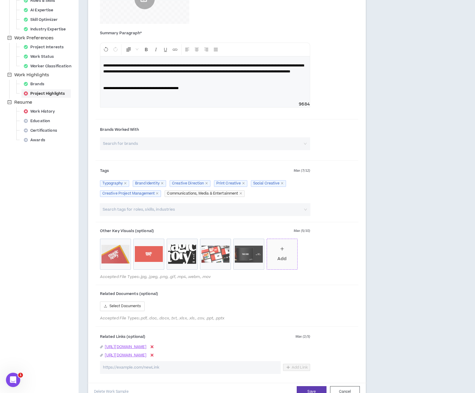
scroll to position [152, 0]
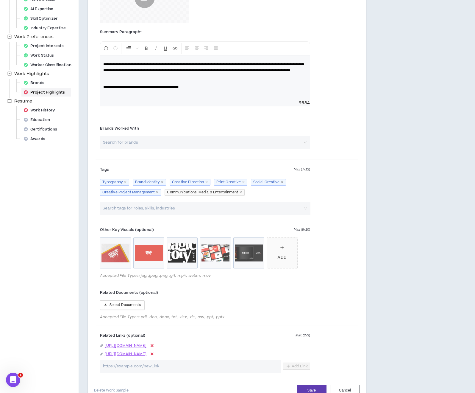
click at [166, 208] on input "search" at bounding box center [202, 208] width 200 height 13
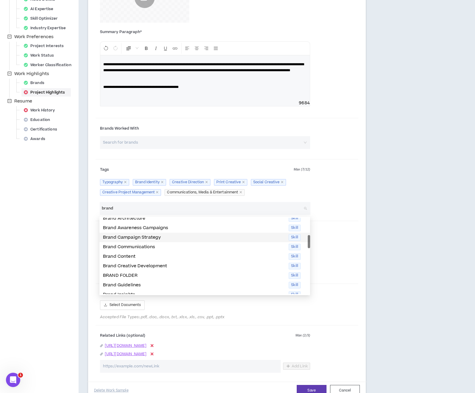
scroll to position [27, 0]
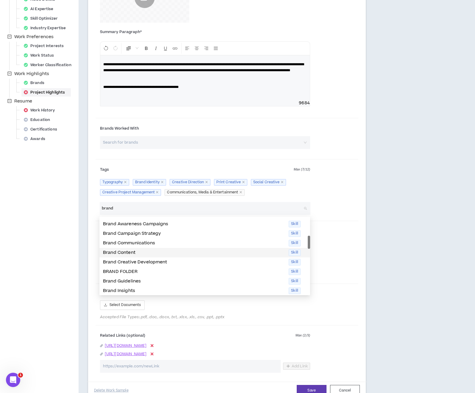
click at [171, 253] on p "Brand Content" at bounding box center [194, 252] width 182 height 7
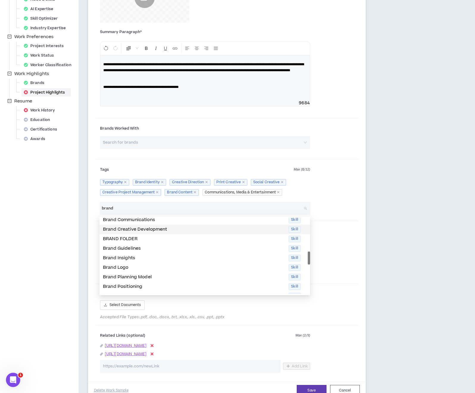
scroll to position [49, 0]
click at [141, 248] on p "Brand Guidelines" at bounding box center [194, 249] width 182 height 7
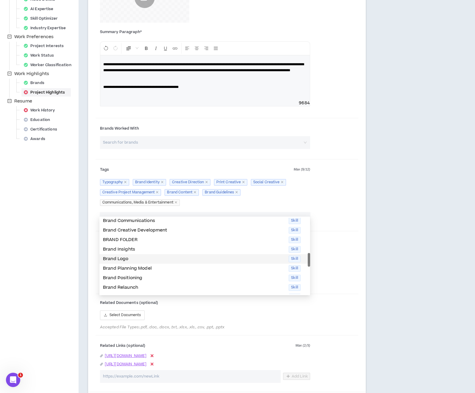
click at [144, 261] on p "Brand Logo" at bounding box center [194, 259] width 182 height 7
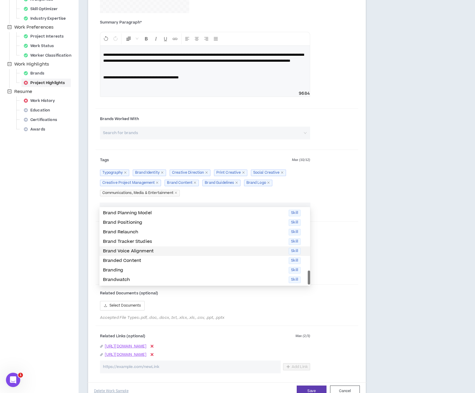
scroll to position [164, 0]
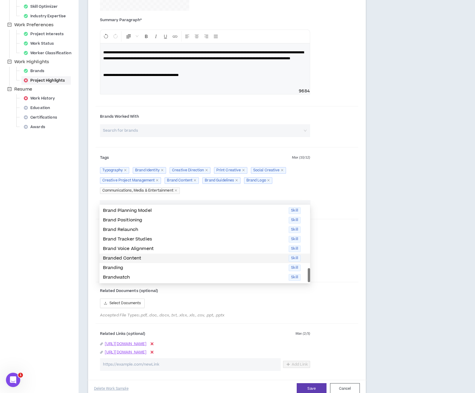
click at [154, 256] on p "Branded Content" at bounding box center [194, 258] width 182 height 7
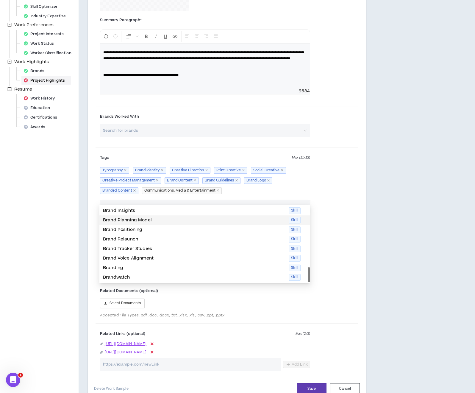
type input "brand"
click at [321, 215] on div "Search tags for roles, skills, industries" at bounding box center [227, 209] width 263 height 18
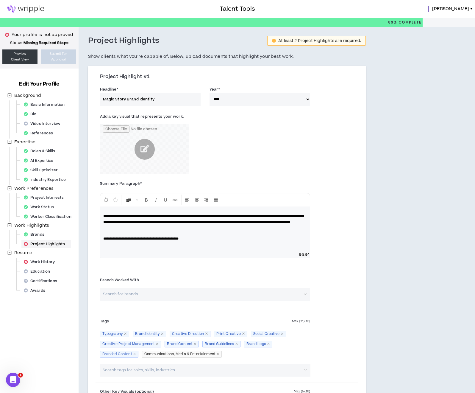
scroll to position [0, 0]
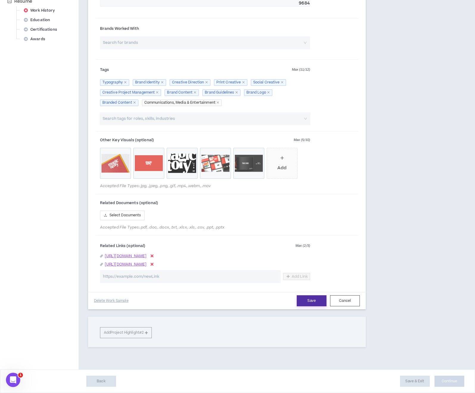
click at [310, 299] on button "Save" at bounding box center [312, 300] width 30 height 11
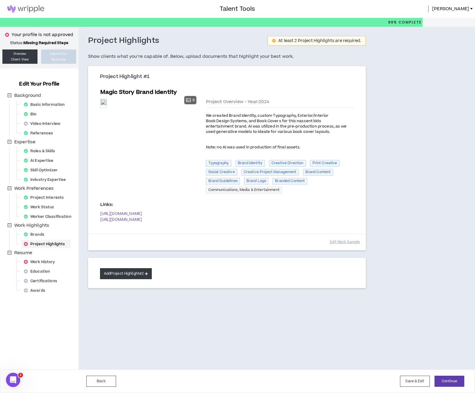
click at [145, 274] on button "Add Project Highlight #2" at bounding box center [126, 273] width 52 height 11
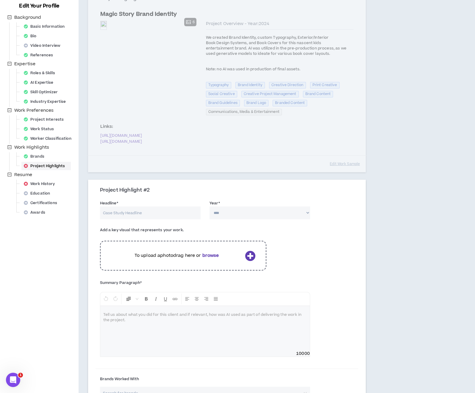
scroll to position [79, 0]
click at [140, 209] on input "Headline *" at bounding box center [150, 212] width 101 height 13
type input "T-Mobile Evergreen Ads"
select select "****"
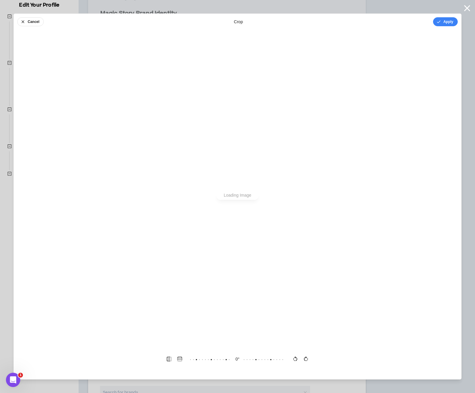
scroll to position [0, 0]
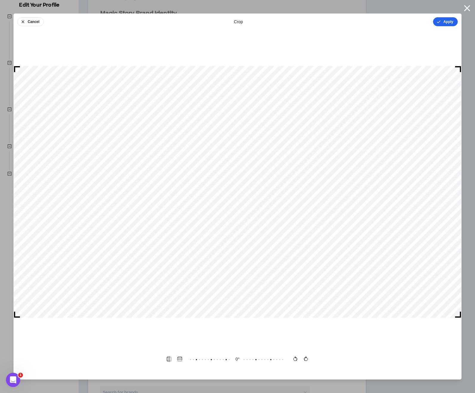
click at [447, 23] on button "Apply" at bounding box center [445, 21] width 25 height 9
click at [449, 21] on button "Done" at bounding box center [449, 21] width 18 height 9
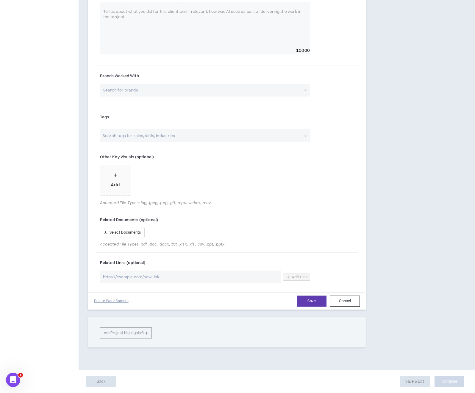
scroll to position [395, 0]
click at [131, 278] on input "url" at bounding box center [190, 277] width 181 height 13
paste input "[URL][DOMAIN_NAME]"
type input "[URL][DOMAIN_NAME]"
click at [290, 276] on button "Add Link" at bounding box center [296, 277] width 27 height 7
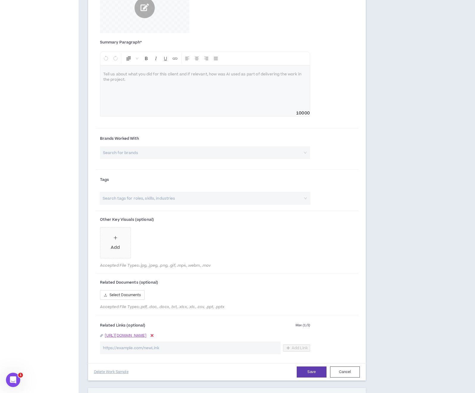
scroll to position [169, 0]
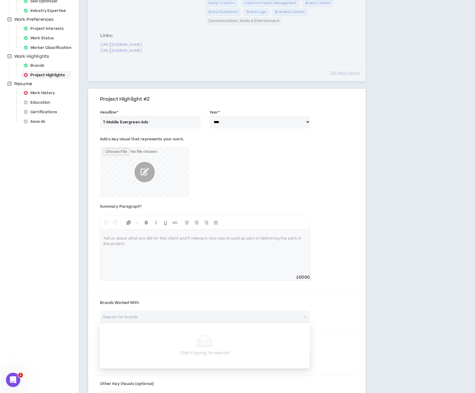
click at [174, 316] on input "search" at bounding box center [203, 316] width 200 height 13
type input "T-Mobile"
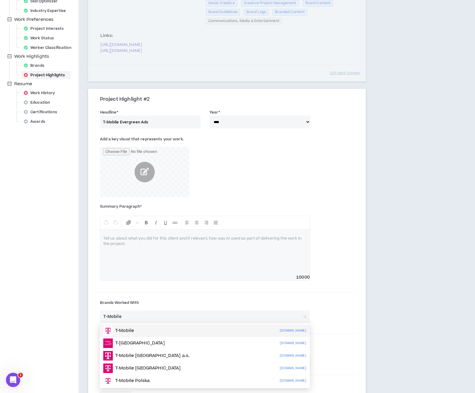
click at [158, 331] on div "T-Mobile [DOMAIN_NAME]" at bounding box center [204, 331] width 203 height 10
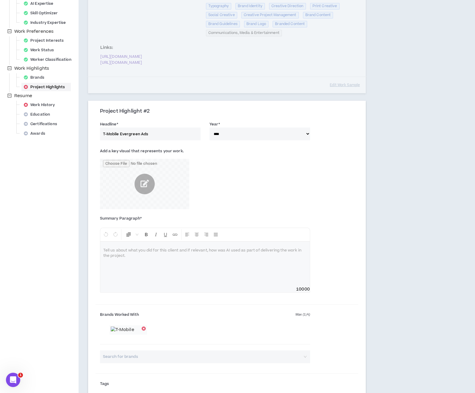
scroll to position [138, 0]
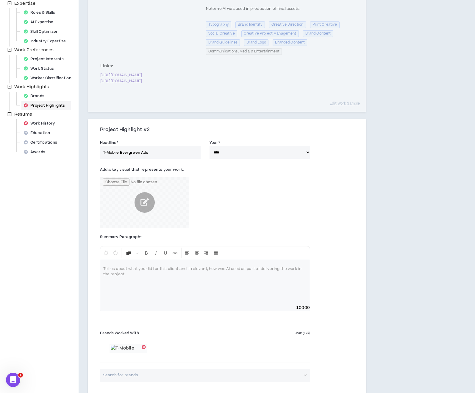
click at [111, 292] on div at bounding box center [205, 282] width 210 height 45
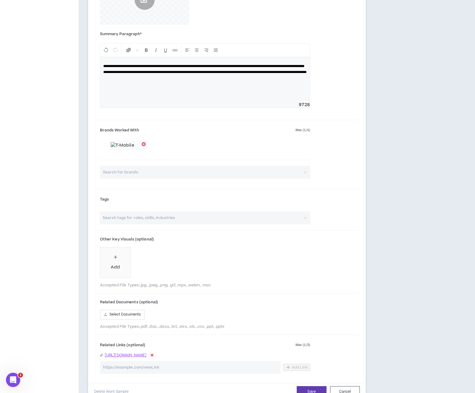
scroll to position [373, 0]
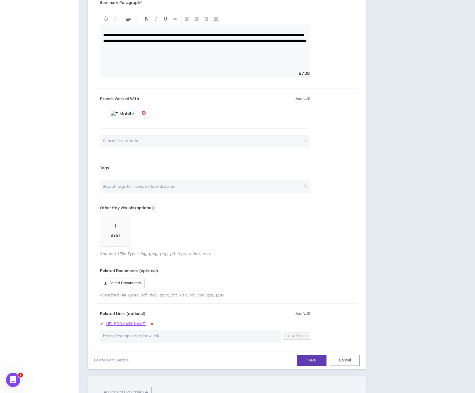
click at [133, 188] on input "search" at bounding box center [202, 186] width 200 height 13
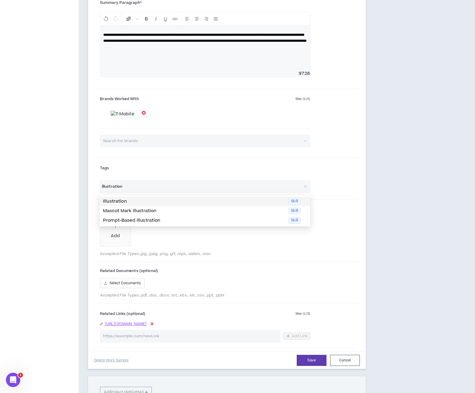
click at [134, 201] on p "Illustration" at bounding box center [194, 201] width 182 height 7
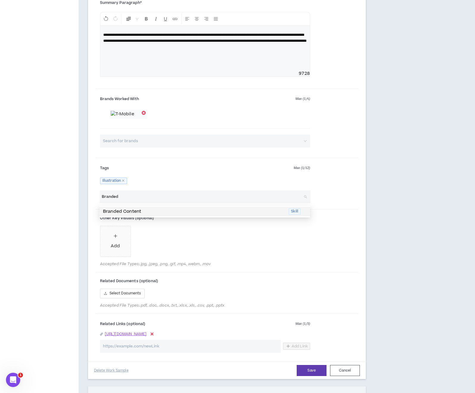
click at [154, 211] on p "Branded Content" at bounding box center [194, 211] width 182 height 7
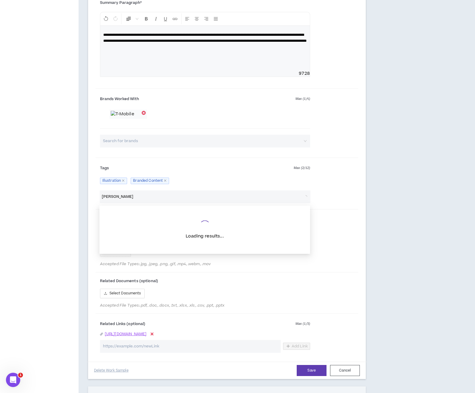
type input "social"
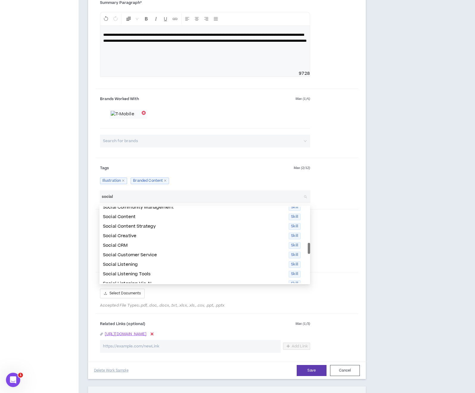
scroll to position [71, 0]
click at [132, 217] on p "Social Content" at bounding box center [194, 217] width 182 height 7
click at [158, 199] on input "social" at bounding box center [202, 196] width 200 height 13
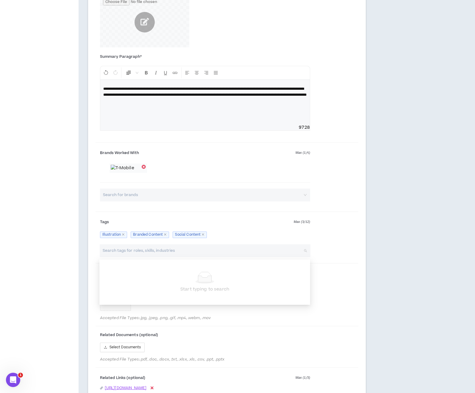
scroll to position [306, 0]
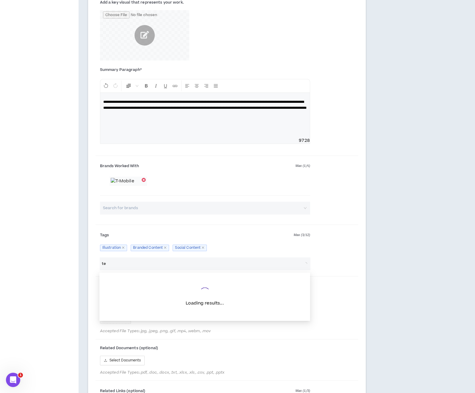
type input "t"
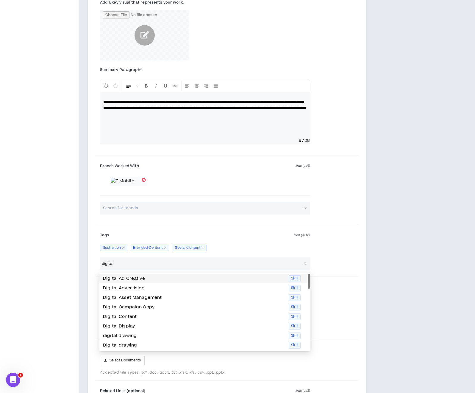
click at [184, 278] on p "Digital Ad Creative" at bounding box center [194, 278] width 182 height 7
click at [145, 263] on input "digital" at bounding box center [202, 263] width 200 height 13
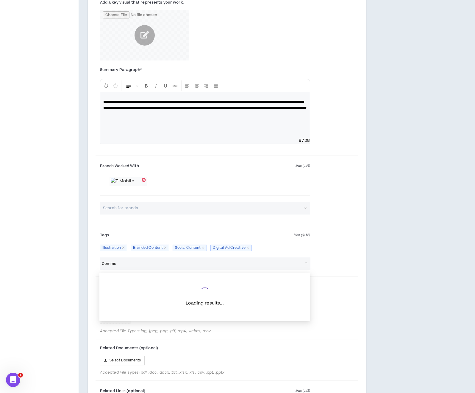
type input "Commun"
click at [334, 252] on div "Tags Max ( 4 / 12 ) Illustration Branded Content Social Content Digital Ad Crea…" at bounding box center [227, 242] width 263 height 30
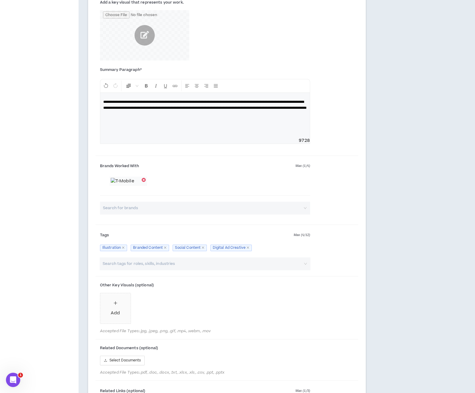
scroll to position [307, 0]
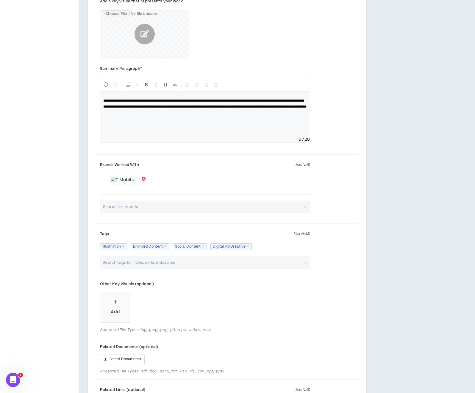
click at [167, 264] on input "search" at bounding box center [202, 262] width 200 height 13
click at [352, 249] on div "Tags Max ( 4 / 12 ) Illustration Branded Content Social Content Digital Ad Crea…" at bounding box center [227, 241] width 263 height 30
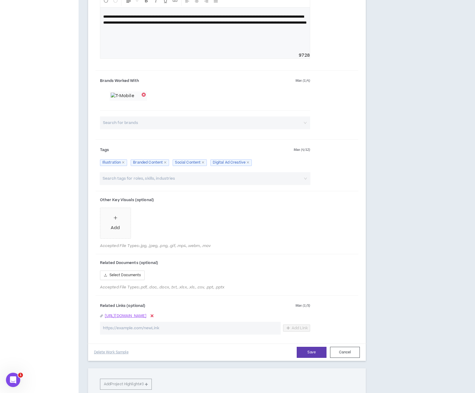
scroll to position [392, 0]
click at [118, 220] on div "Add" at bounding box center [115, 222] width 9 height 16
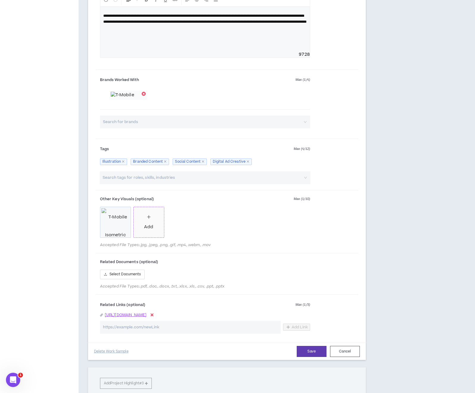
click at [148, 219] on icon "plus" at bounding box center [149, 217] width 4 height 4
